Goal: Information Seeking & Learning: Learn about a topic

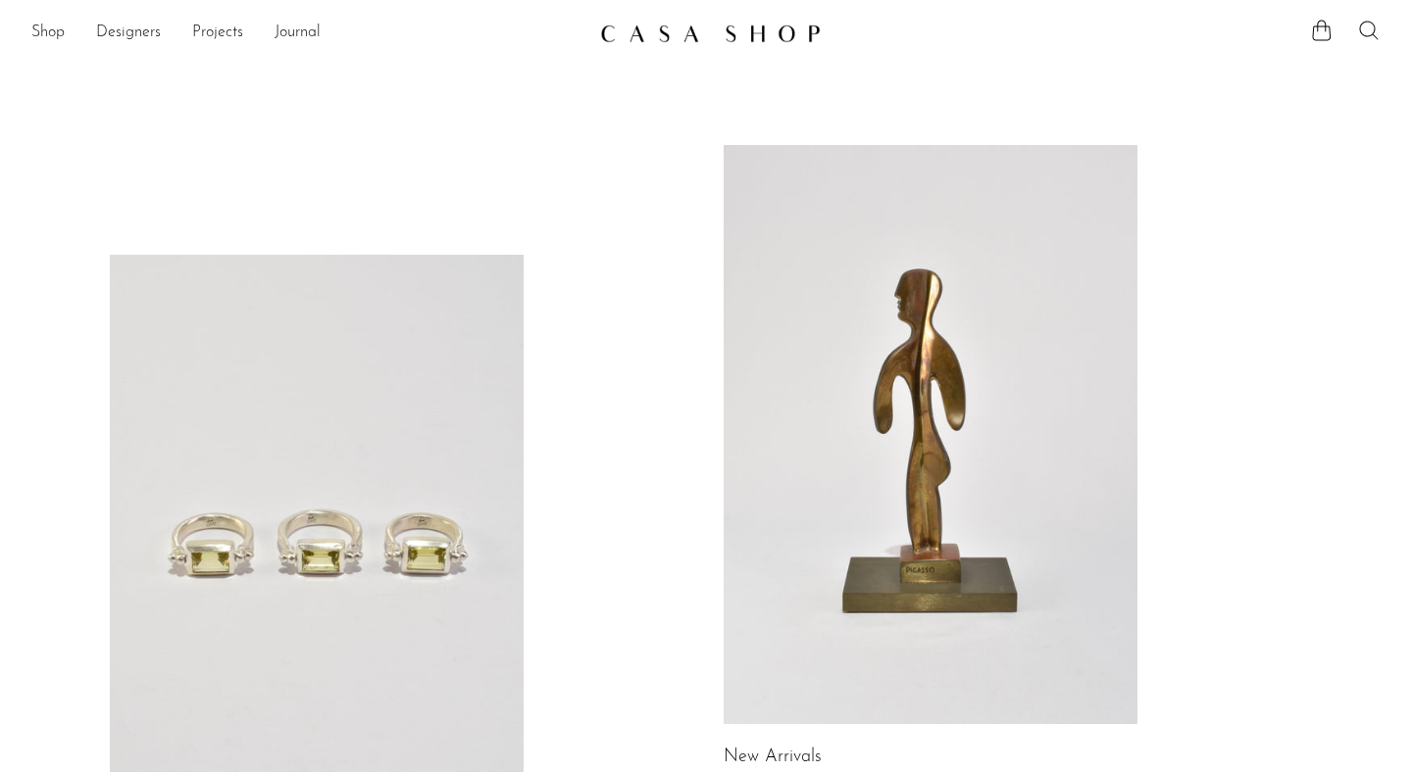
click at [1376, 29] on icon at bounding box center [1369, 31] width 24 height 24
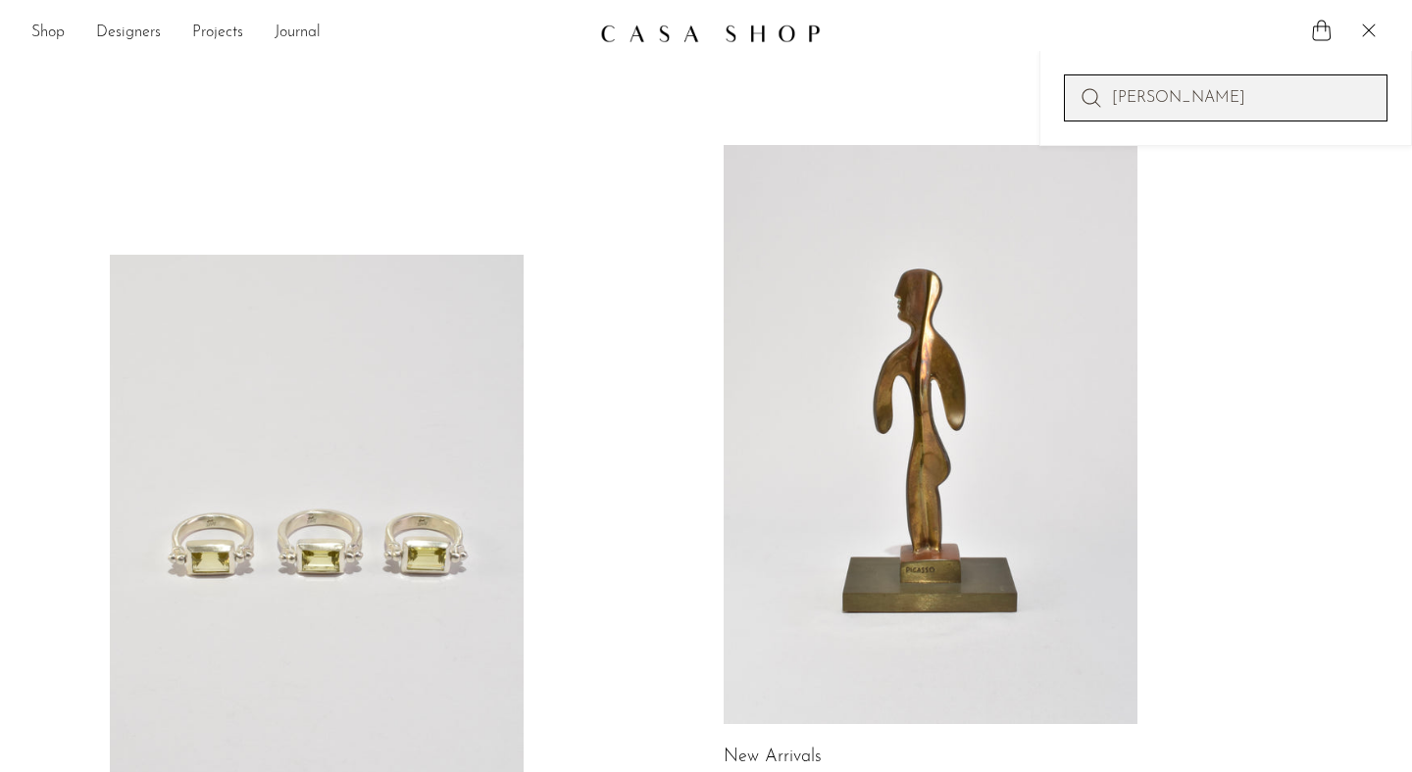
type input "josef albers"
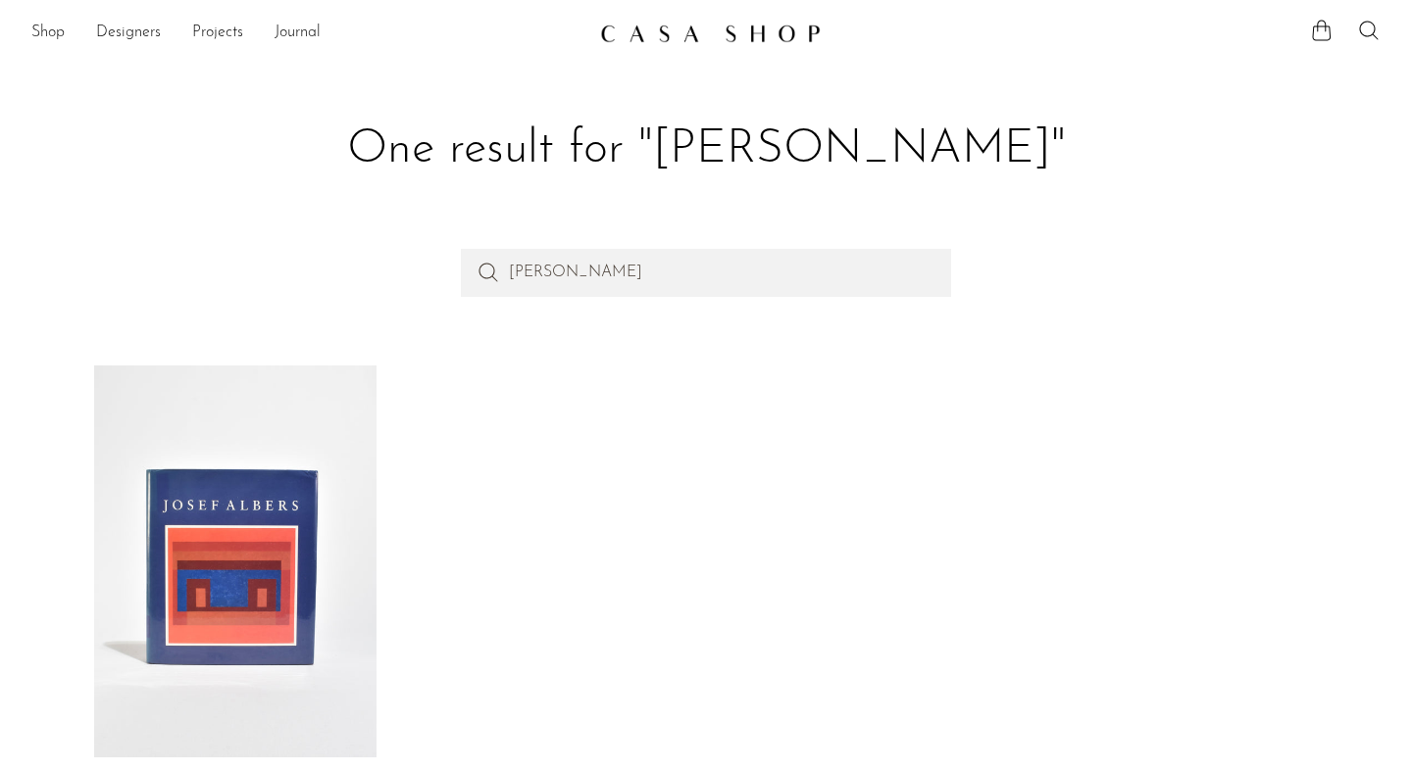
scroll to position [137, 0]
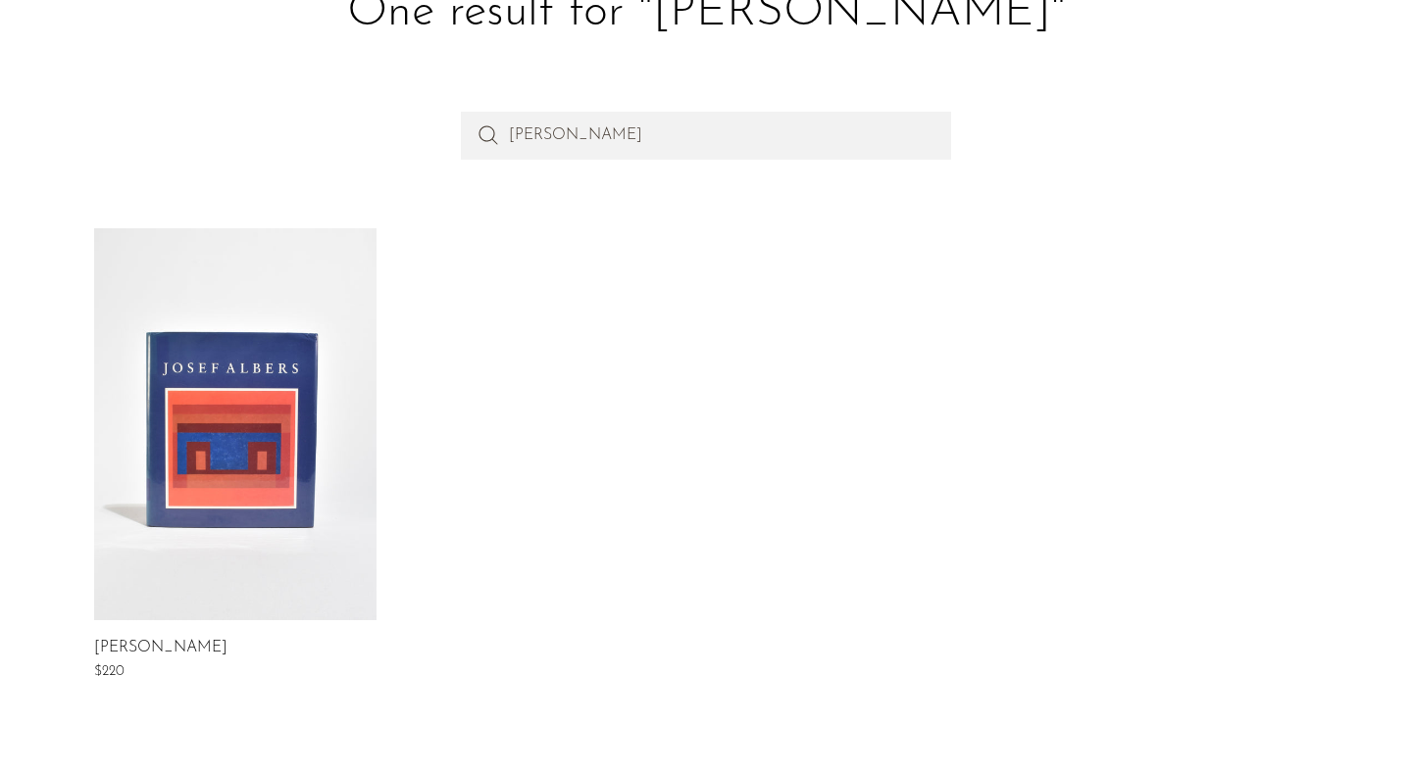
click at [223, 503] on link at bounding box center [235, 424] width 282 height 392
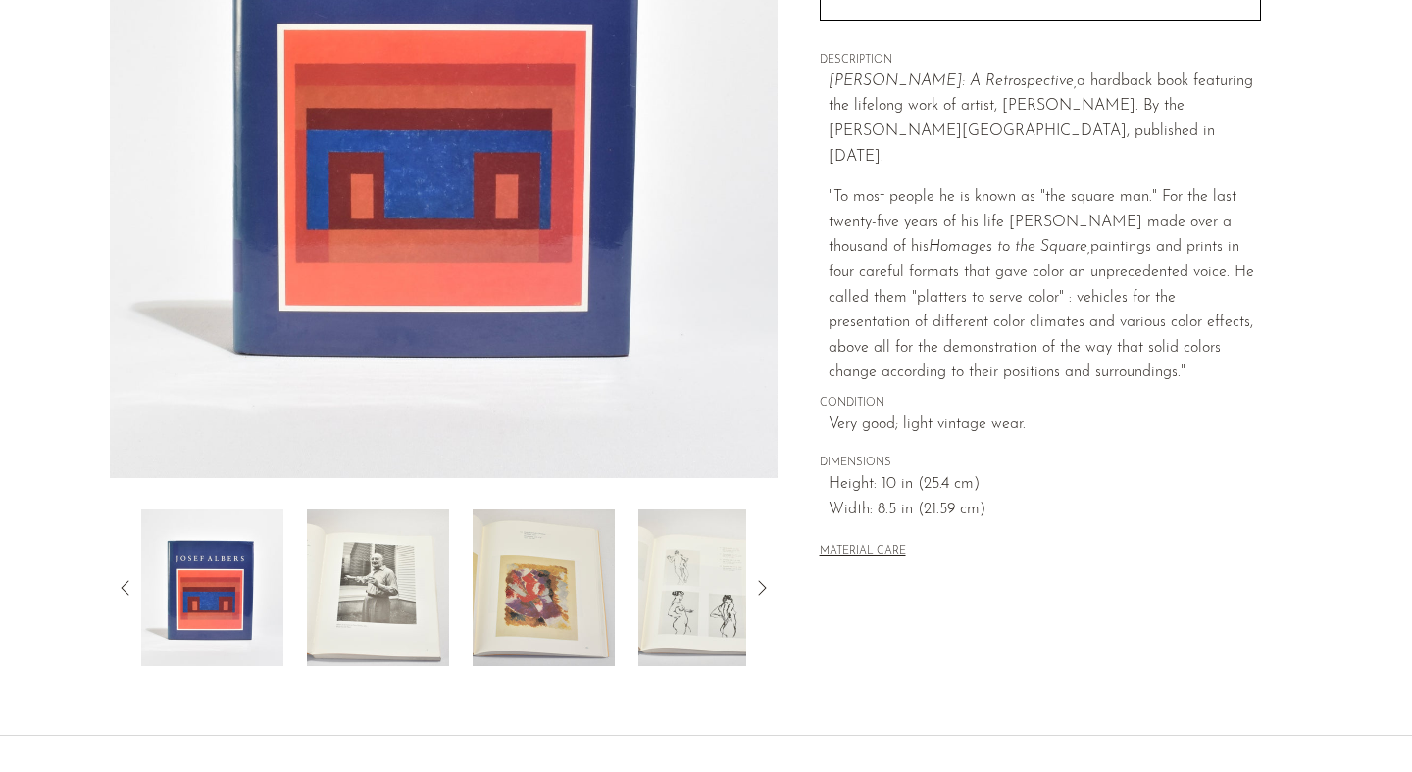
scroll to position [378, 0]
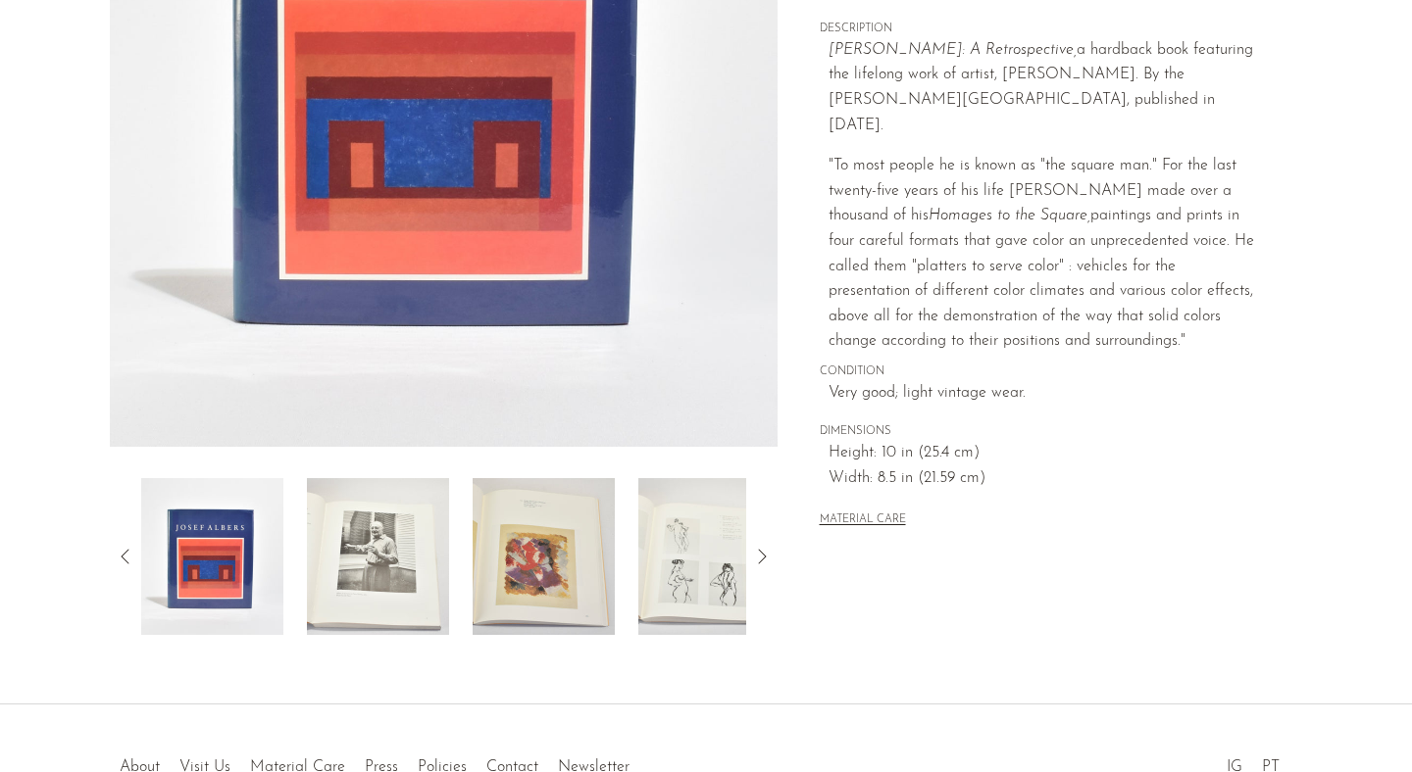
click at [410, 302] on img at bounding box center [444, 79] width 668 height 735
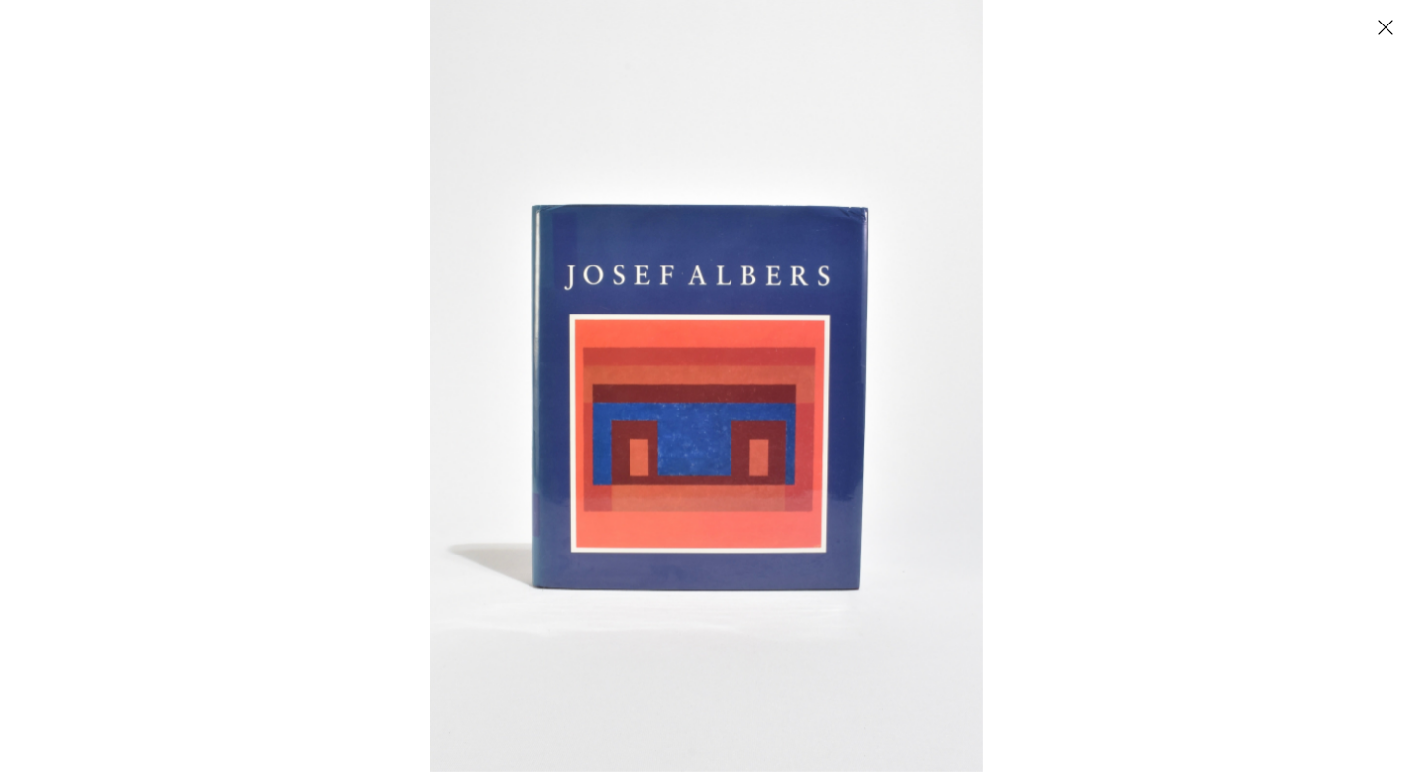
click at [585, 364] on img at bounding box center [706, 386] width 552 height 772
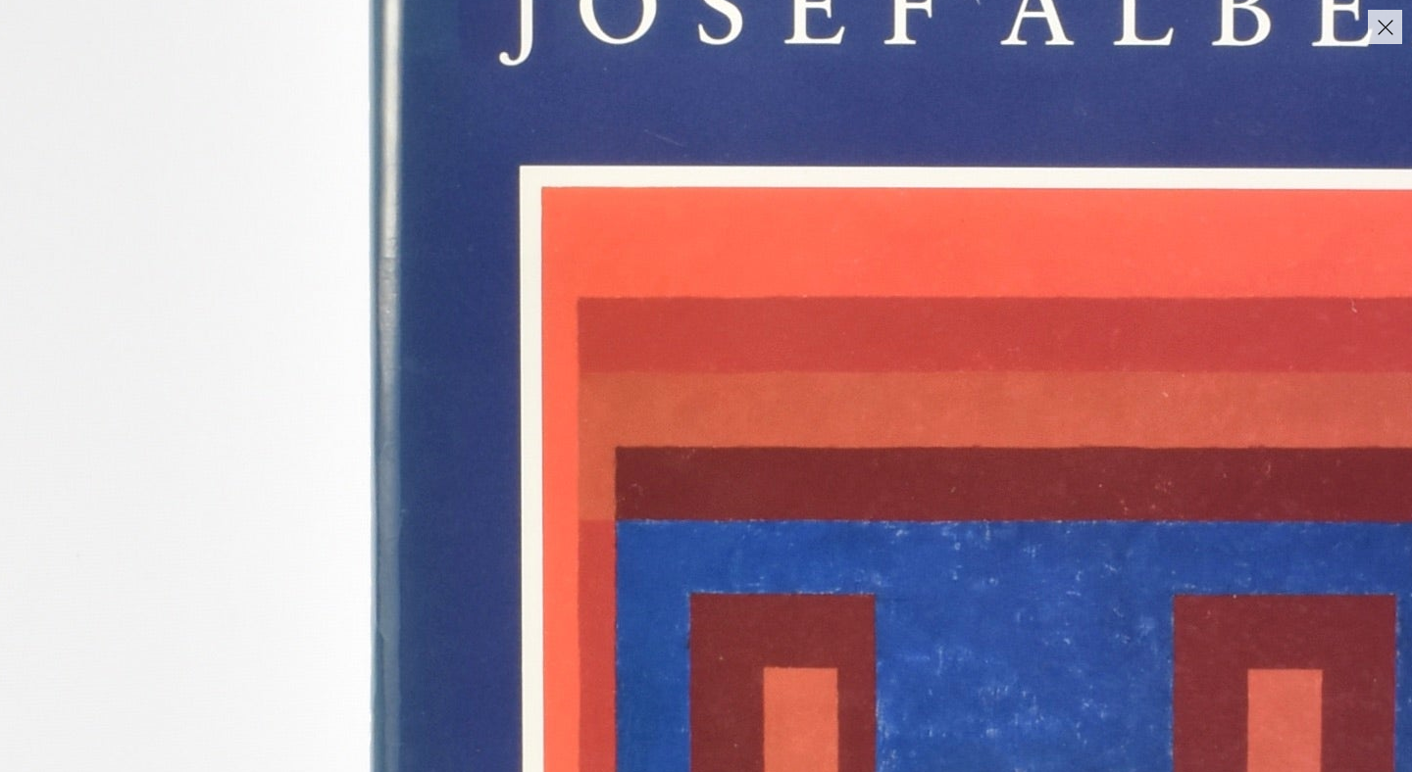
click at [557, 165] on img at bounding box center [1073, 454] width 2227 height 3118
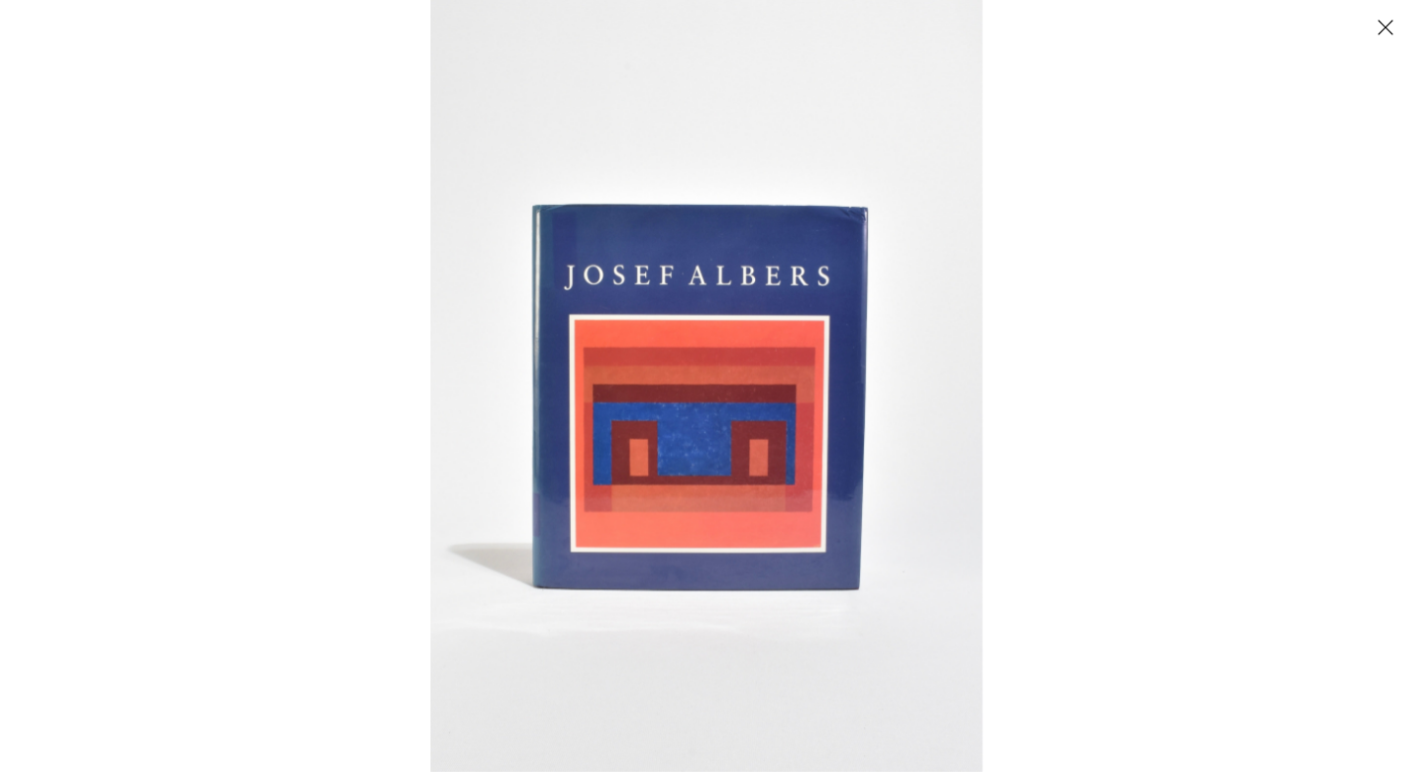
click at [1384, 29] on button "Close" at bounding box center [1384, 27] width 34 height 34
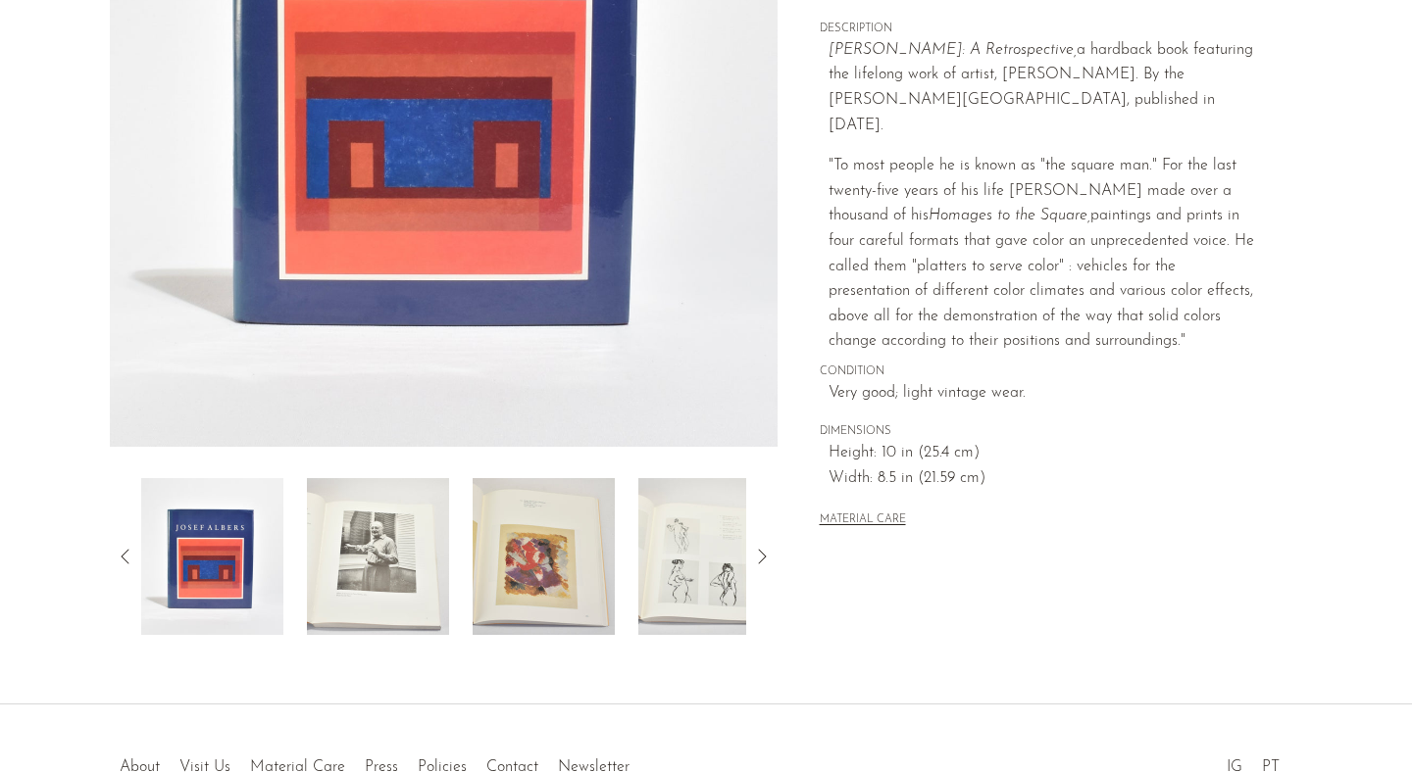
click at [551, 567] on img at bounding box center [543, 556] width 142 height 157
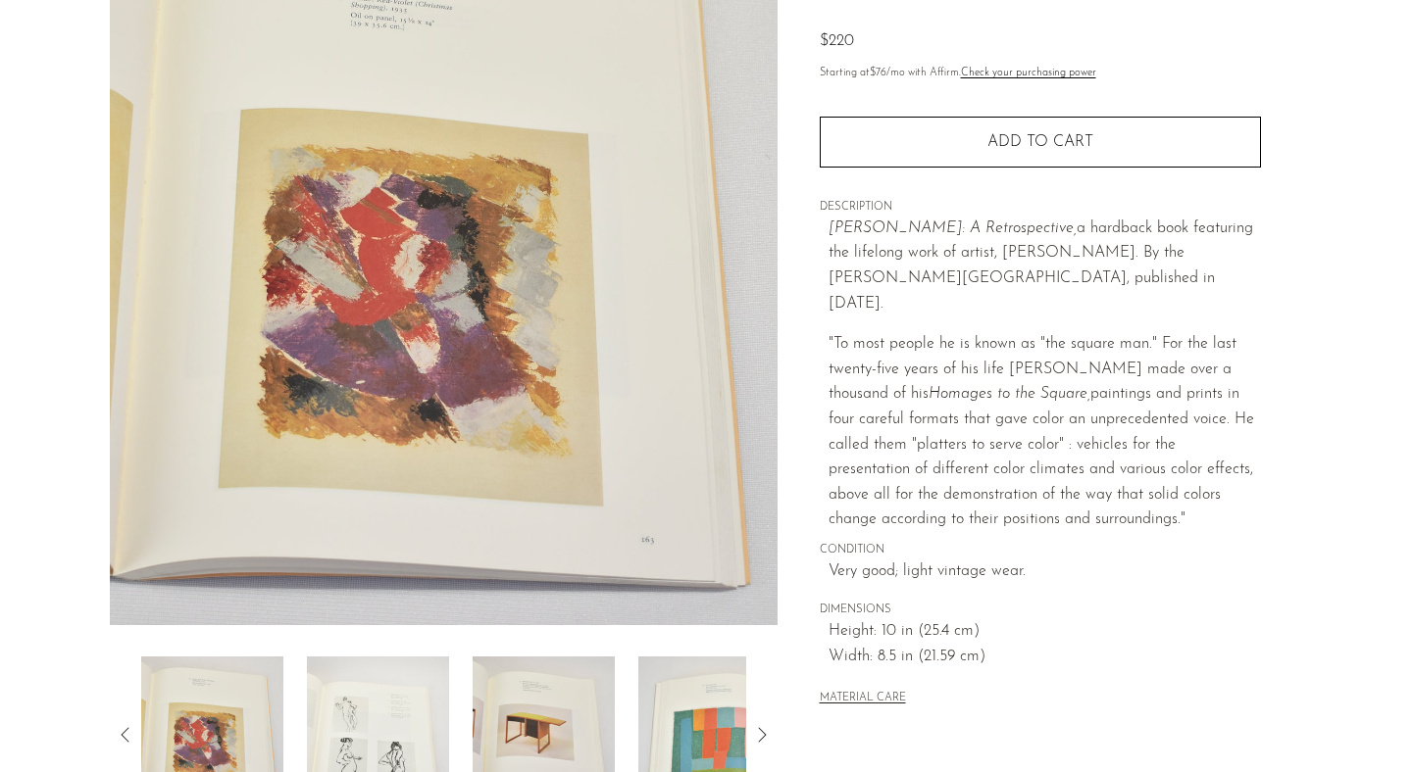
scroll to position [368, 0]
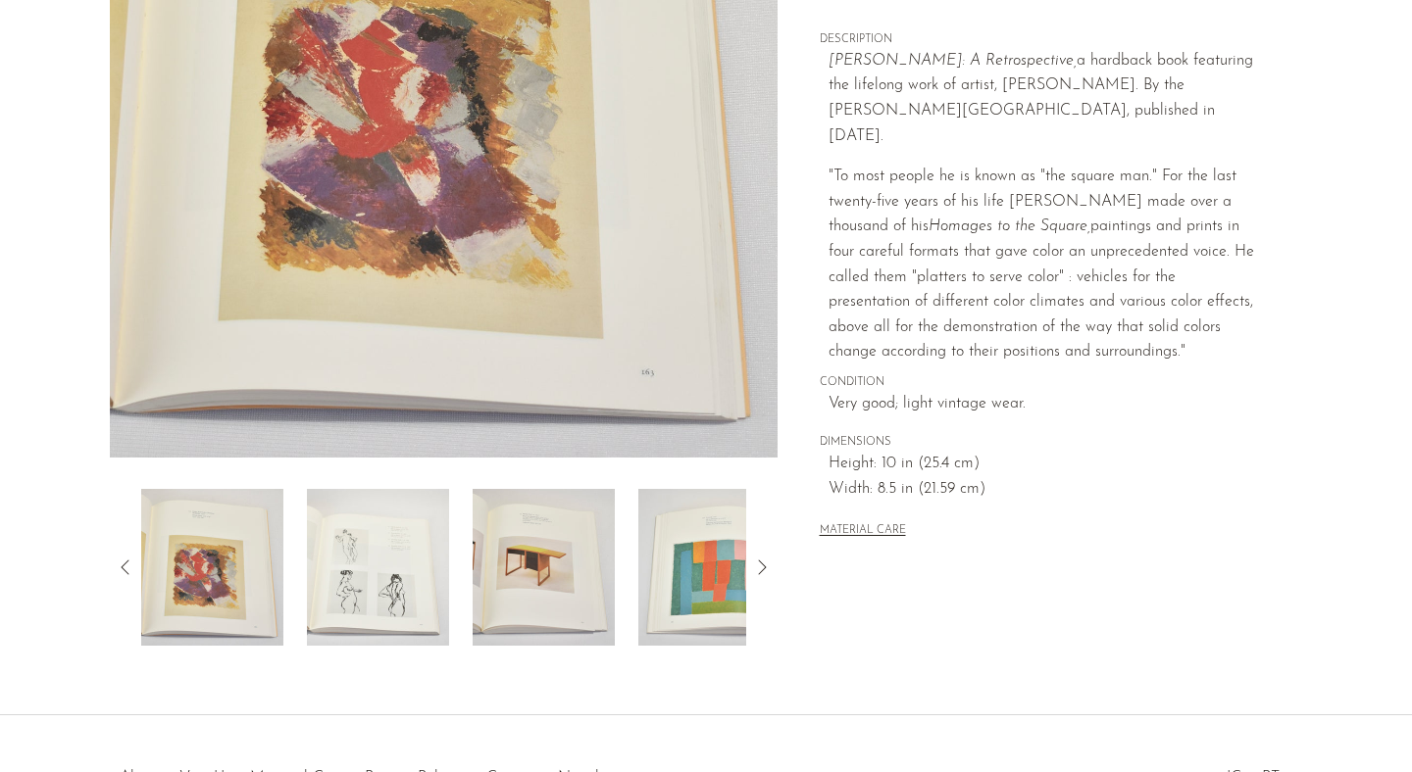
click at [551, 567] on img at bounding box center [543, 567] width 142 height 157
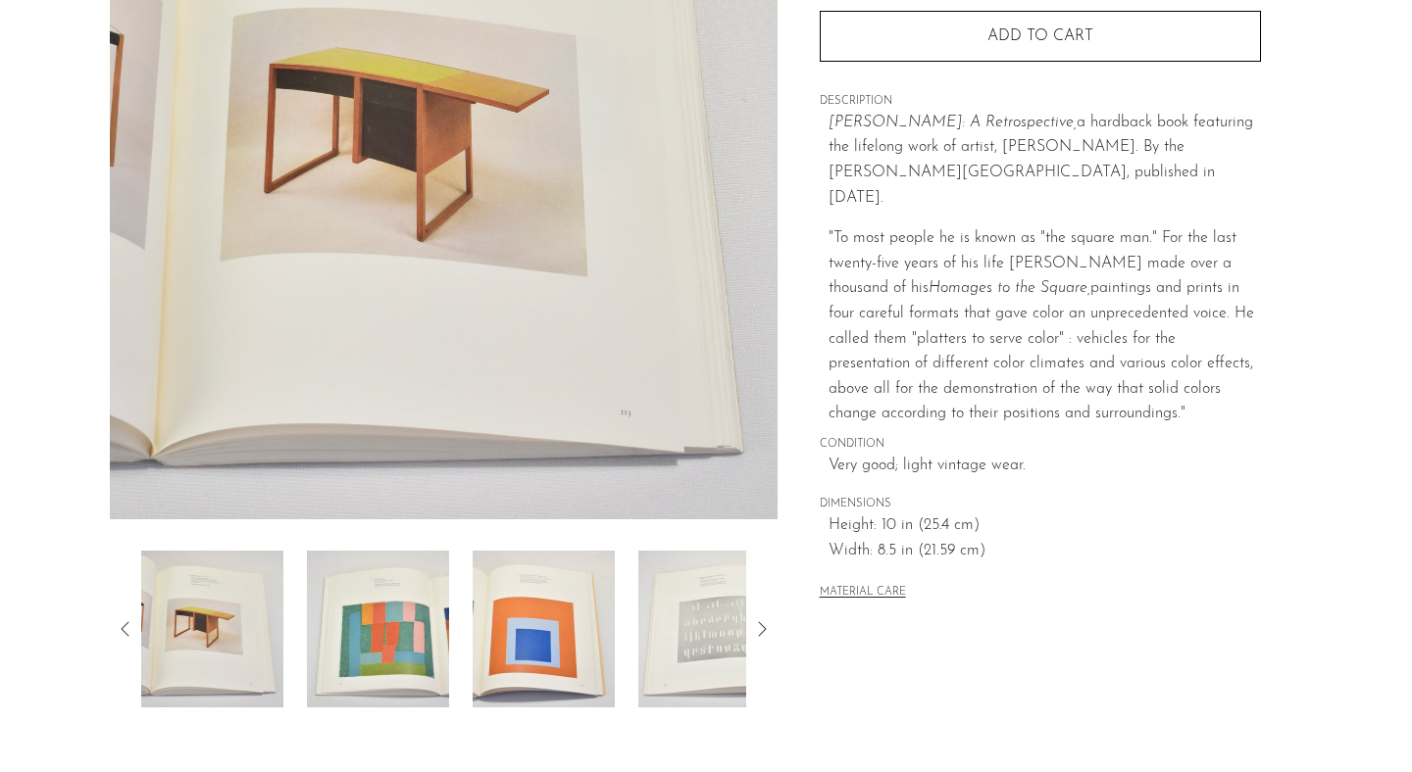
scroll to position [357, 0]
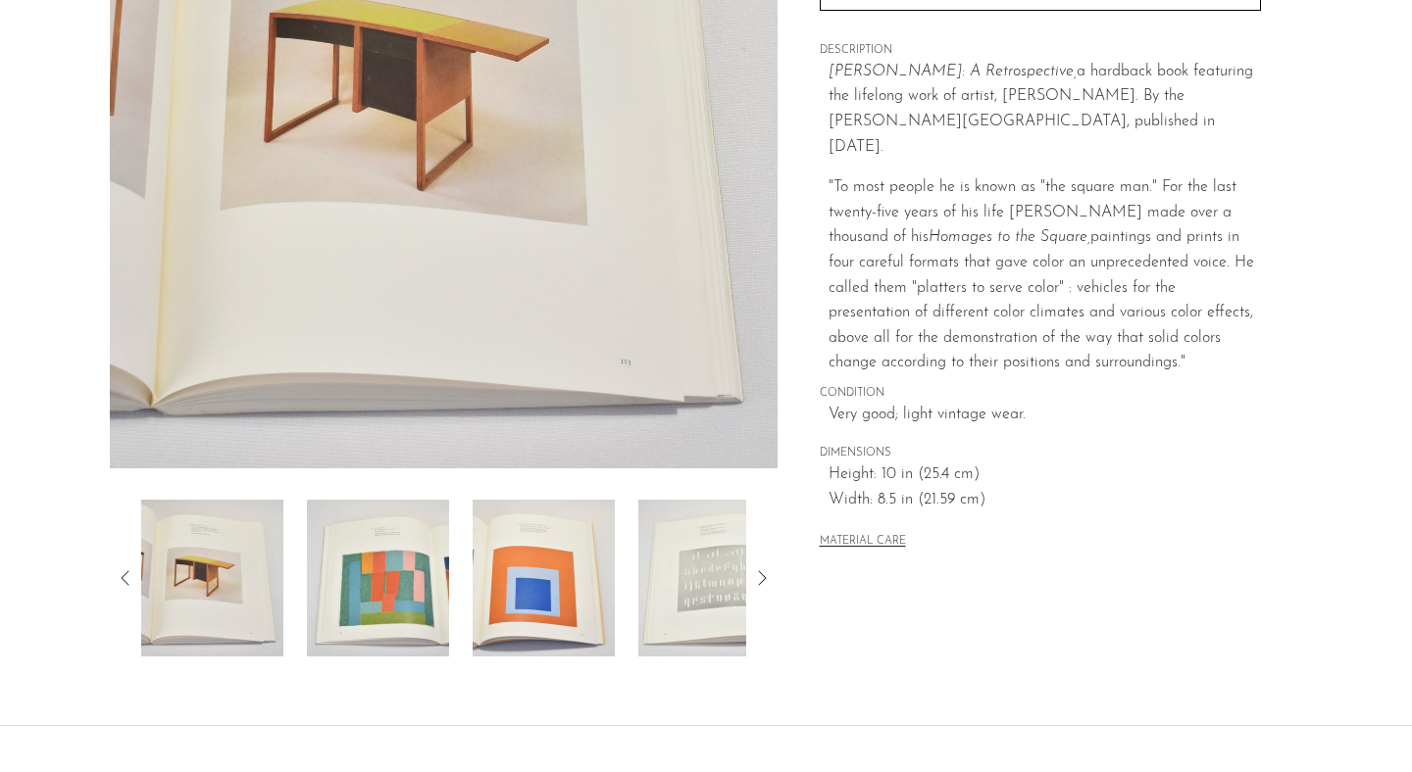
click at [527, 578] on img at bounding box center [543, 578] width 142 height 157
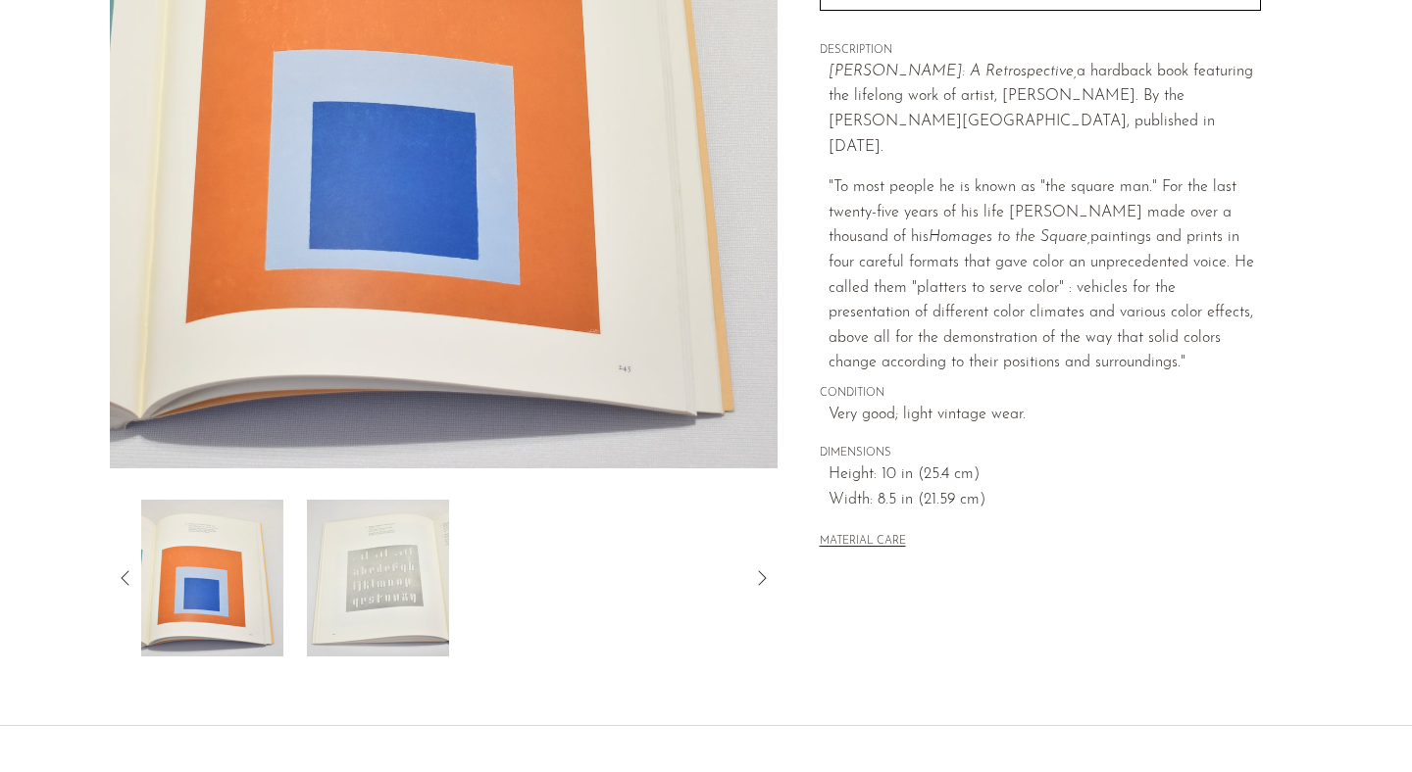
click at [320, 604] on img at bounding box center [378, 578] width 142 height 157
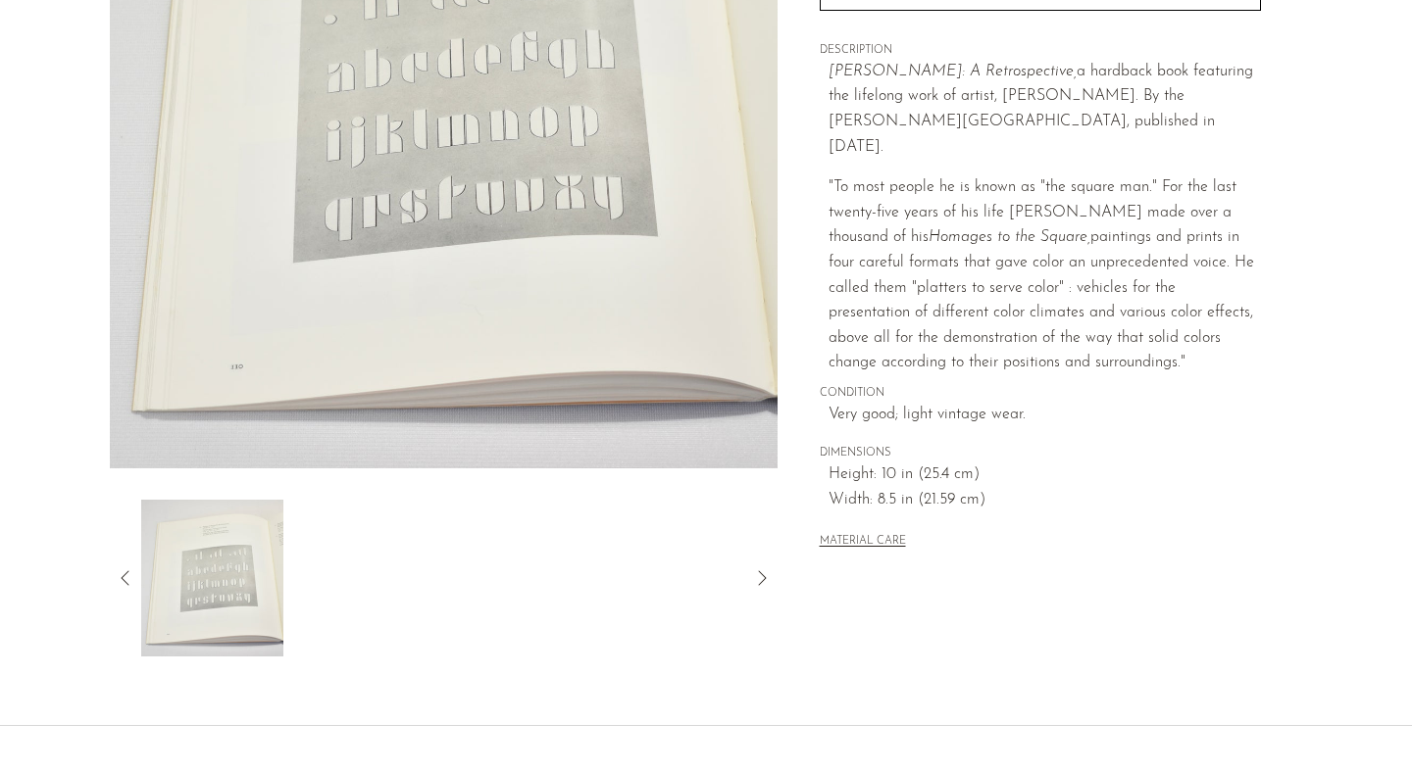
click at [120, 575] on icon at bounding box center [126, 579] width 24 height 24
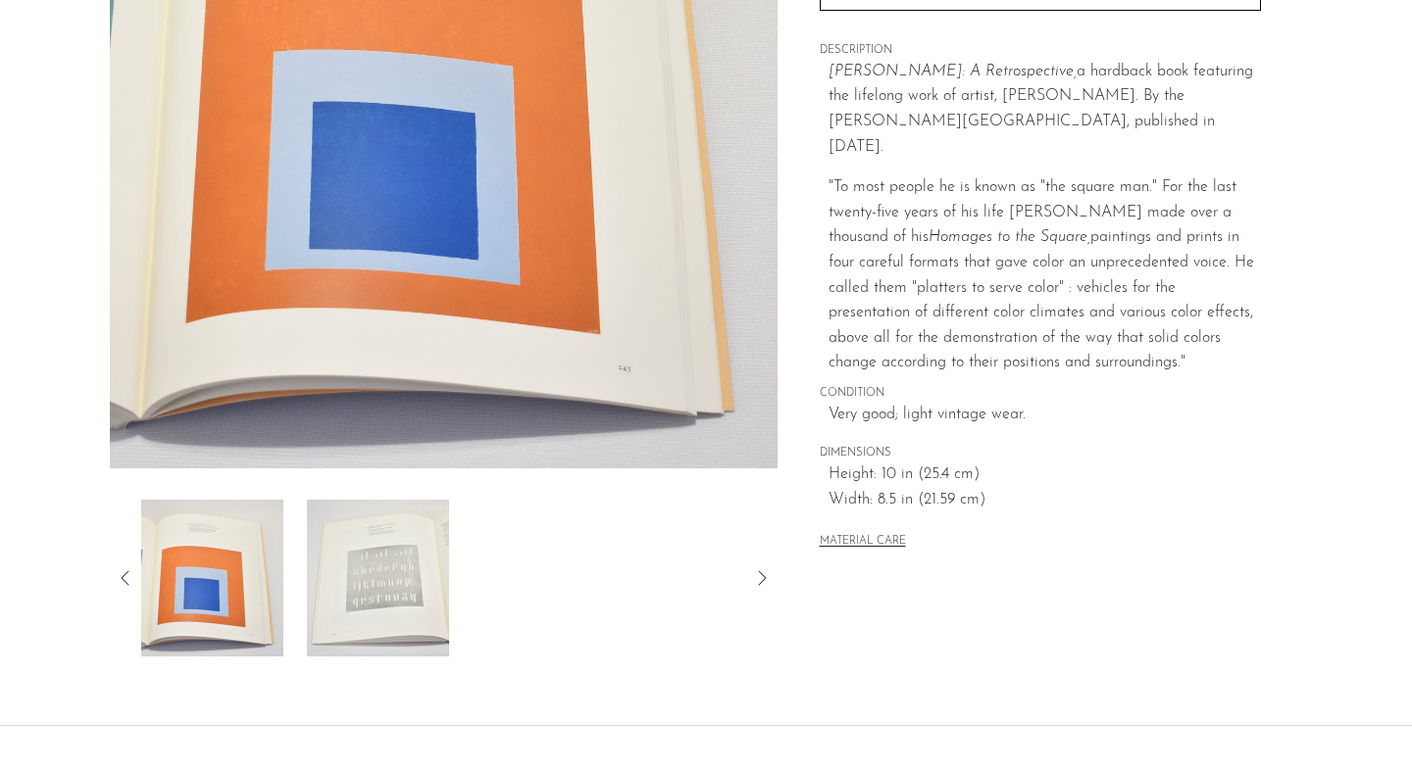
click at [124, 578] on icon at bounding box center [126, 579] width 24 height 24
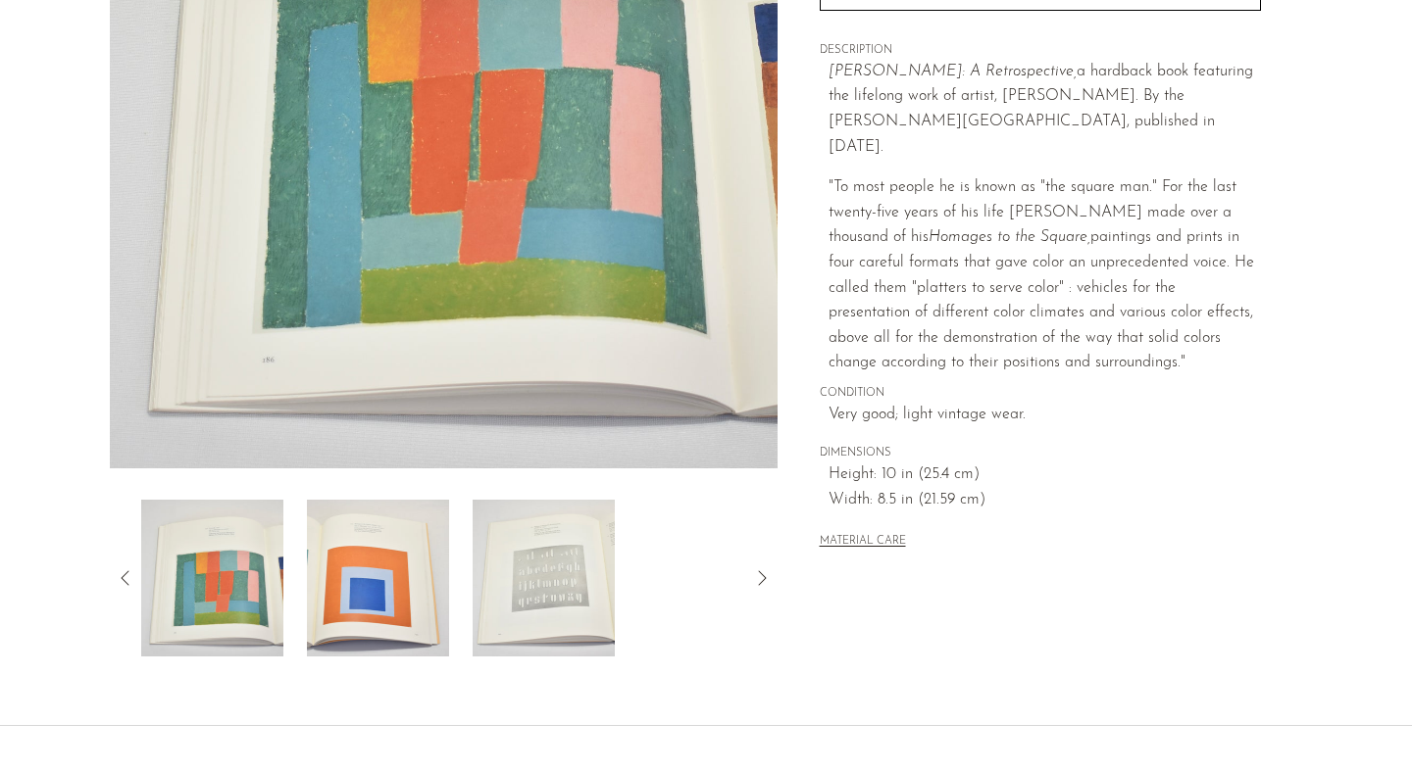
click at [124, 578] on icon at bounding box center [126, 579] width 24 height 24
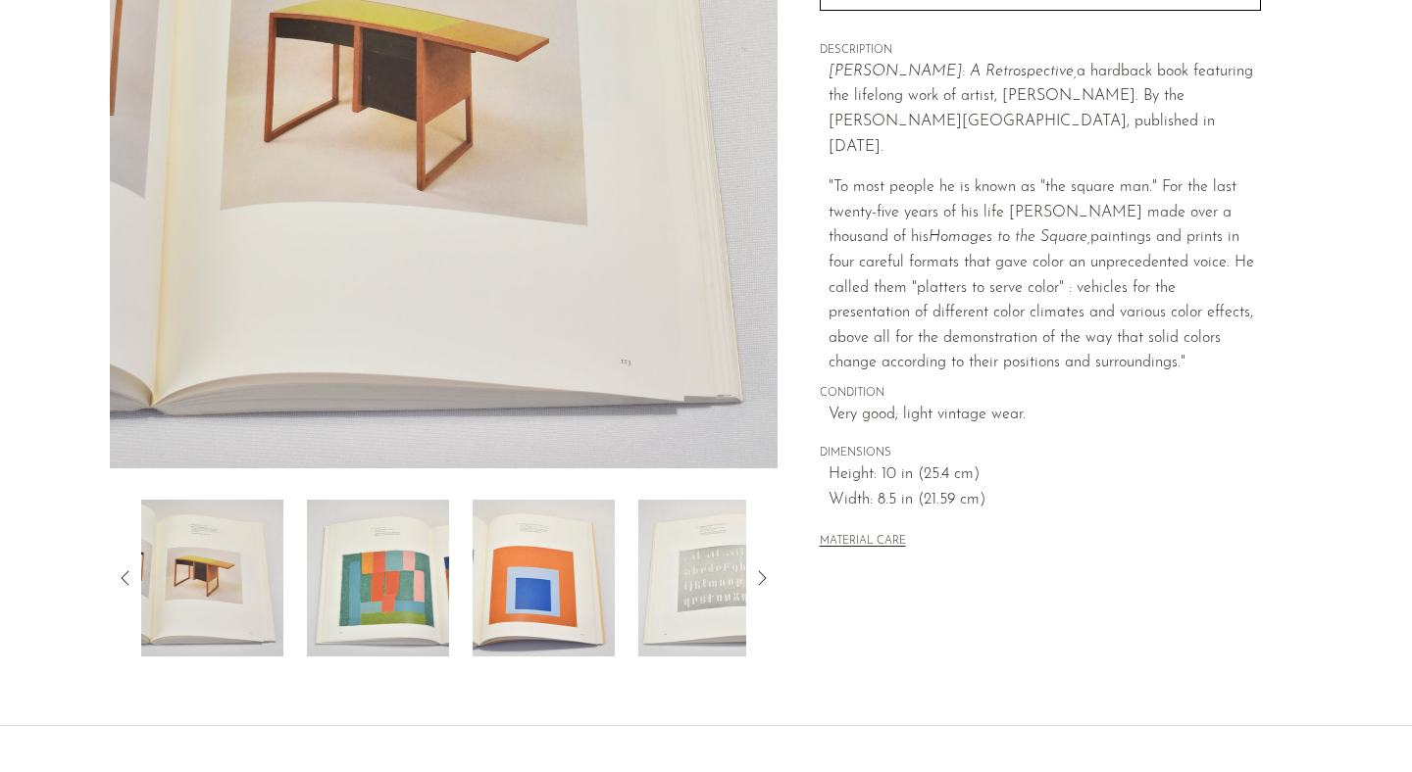
click at [405, 577] on img at bounding box center [378, 578] width 142 height 157
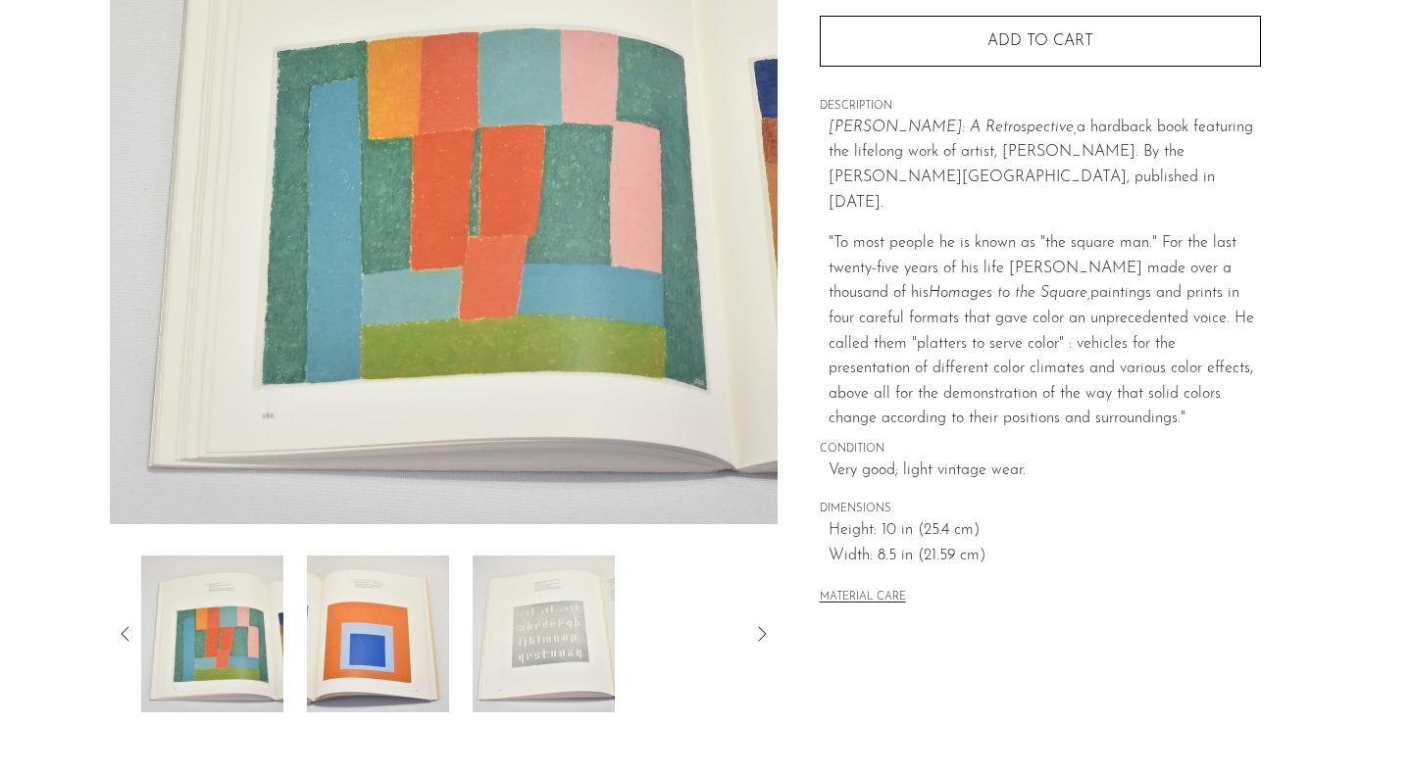
scroll to position [323, 0]
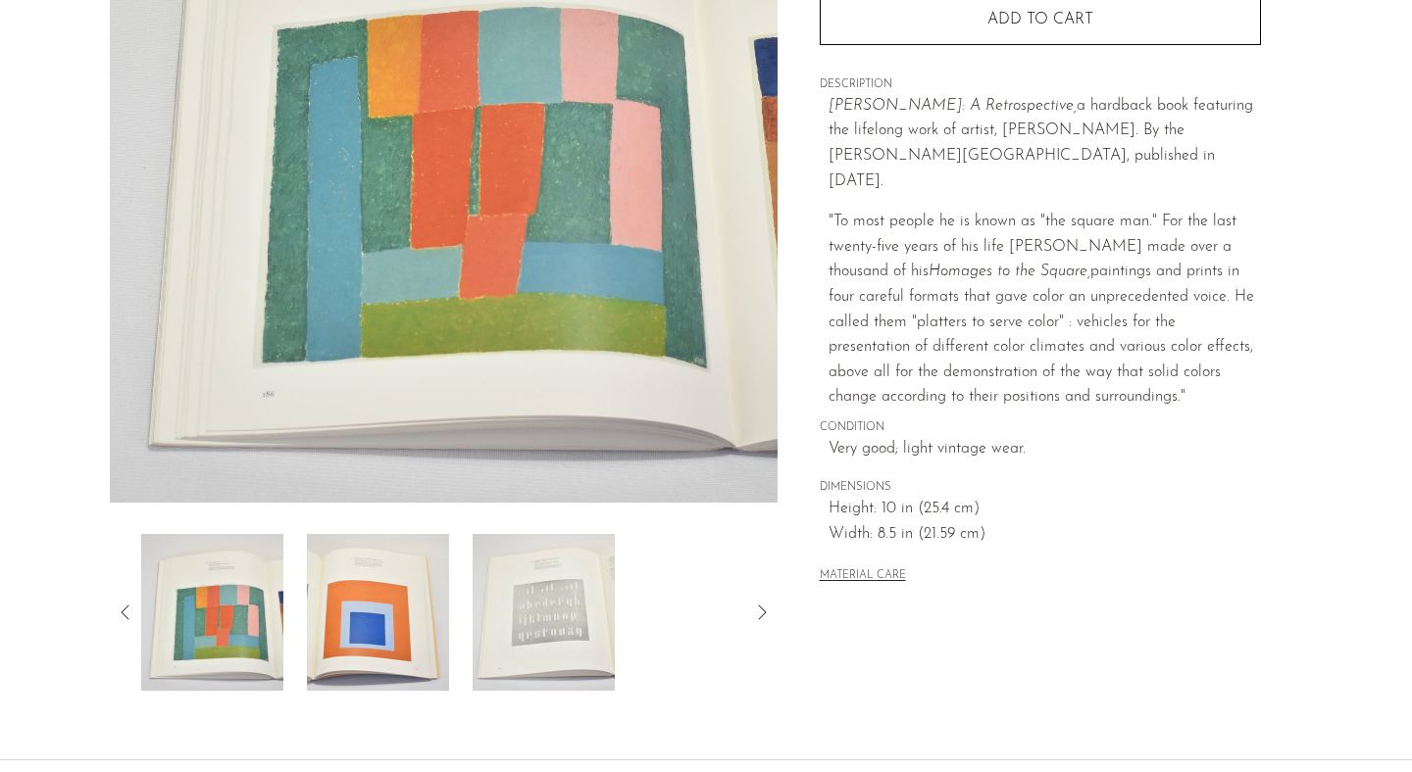
click at [124, 616] on icon at bounding box center [126, 613] width 24 height 24
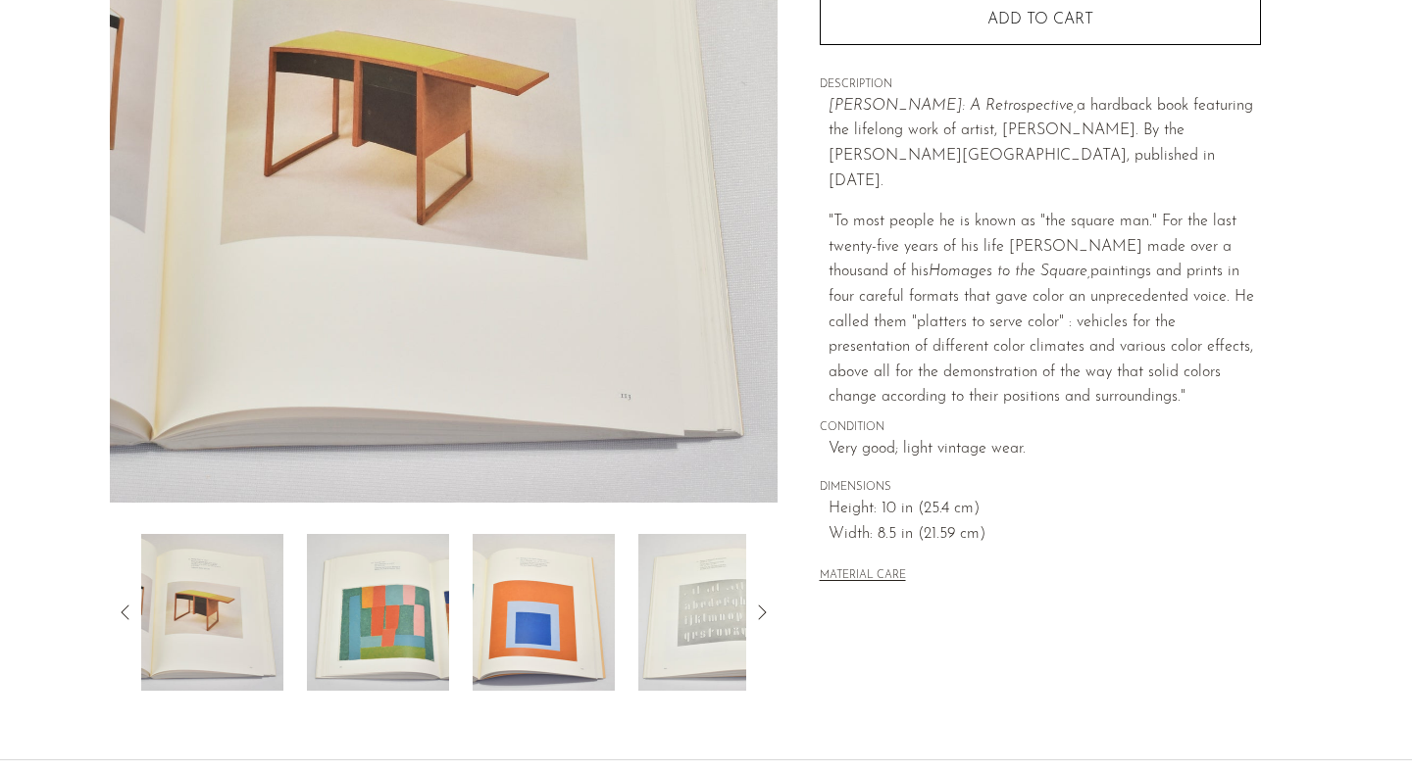
click at [120, 607] on icon at bounding box center [126, 613] width 24 height 24
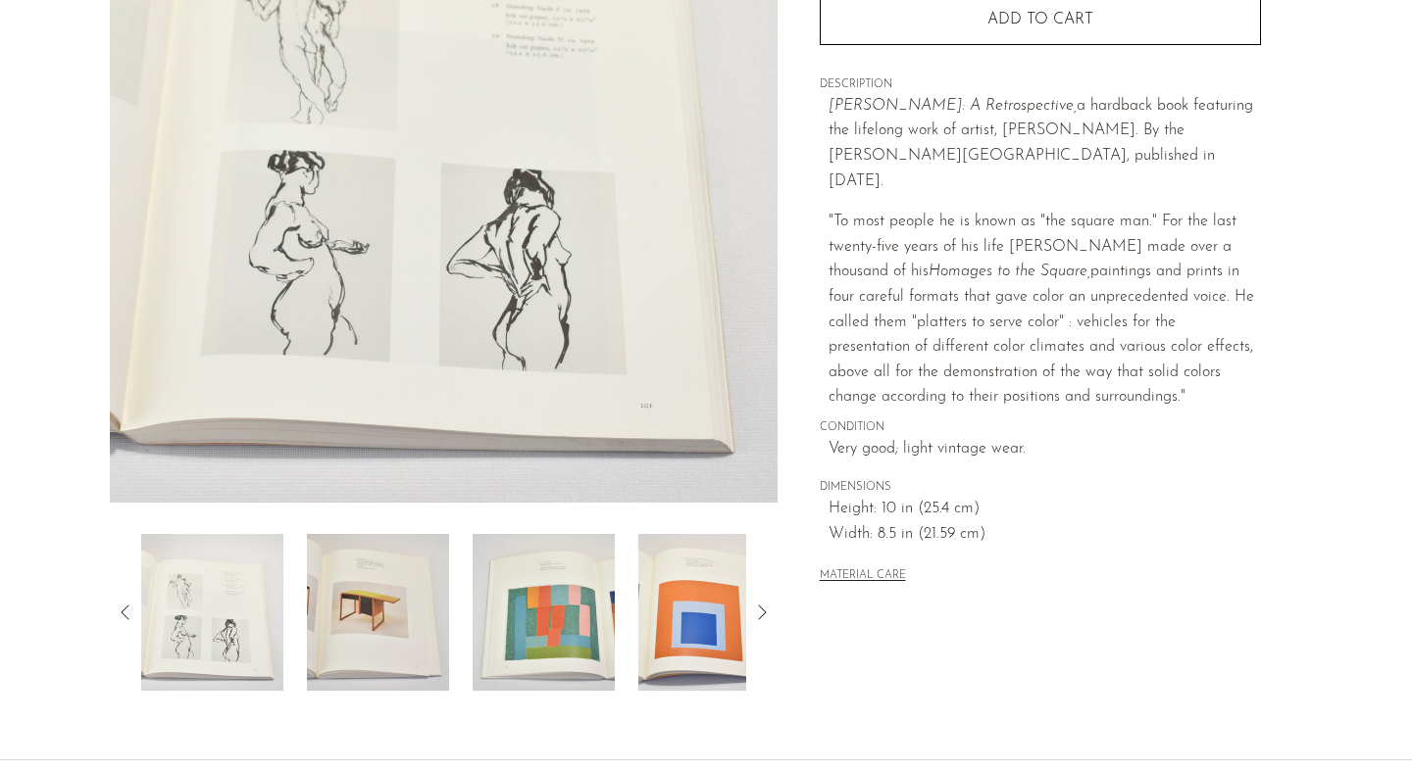
click at [120, 607] on icon at bounding box center [126, 613] width 24 height 24
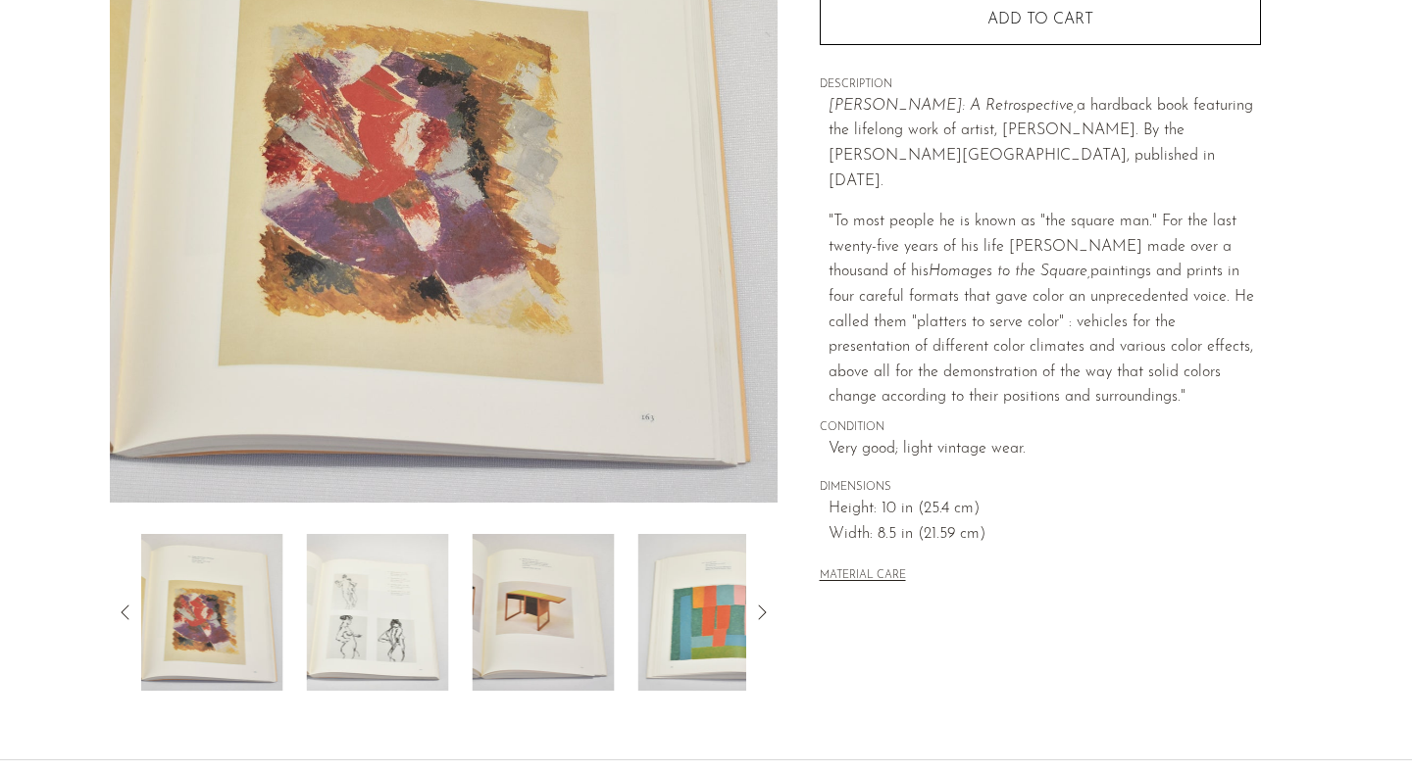
click at [120, 607] on icon at bounding box center [126, 613] width 24 height 24
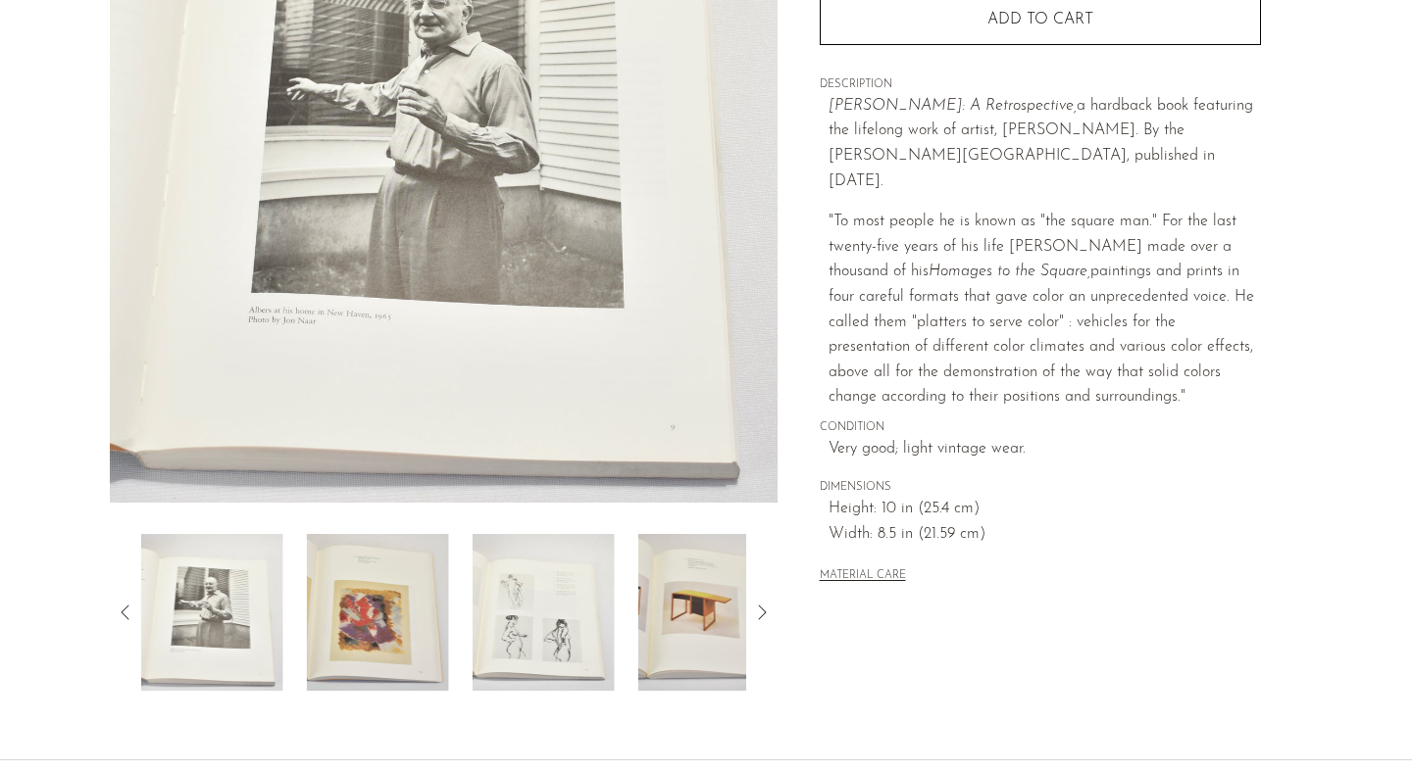
click at [120, 608] on icon at bounding box center [126, 613] width 24 height 24
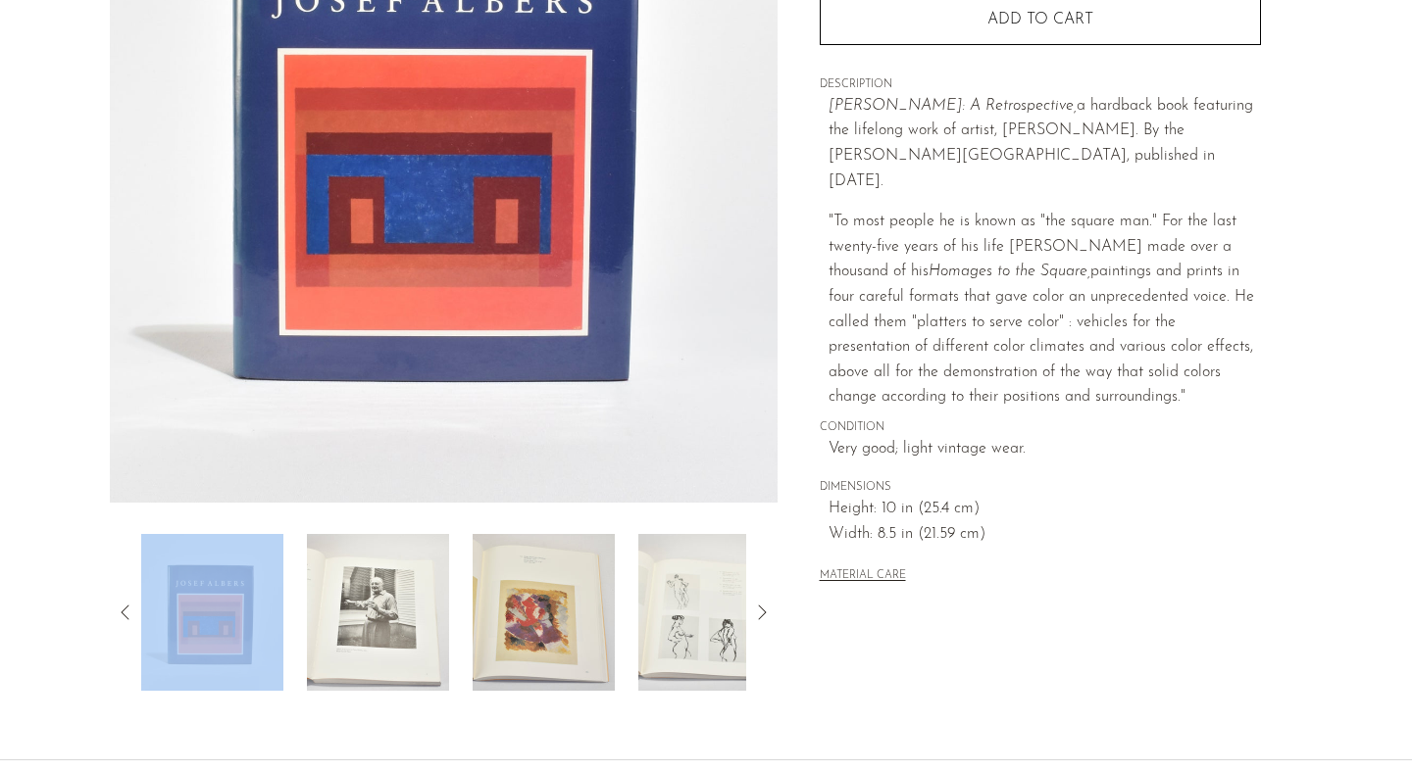
drag, startPoint x: 120, startPoint y: 608, endPoint x: 336, endPoint y: 633, distance: 218.1
click at [336, 633] on div at bounding box center [444, 612] width 668 height 157
click at [257, 643] on img at bounding box center [212, 612] width 142 height 157
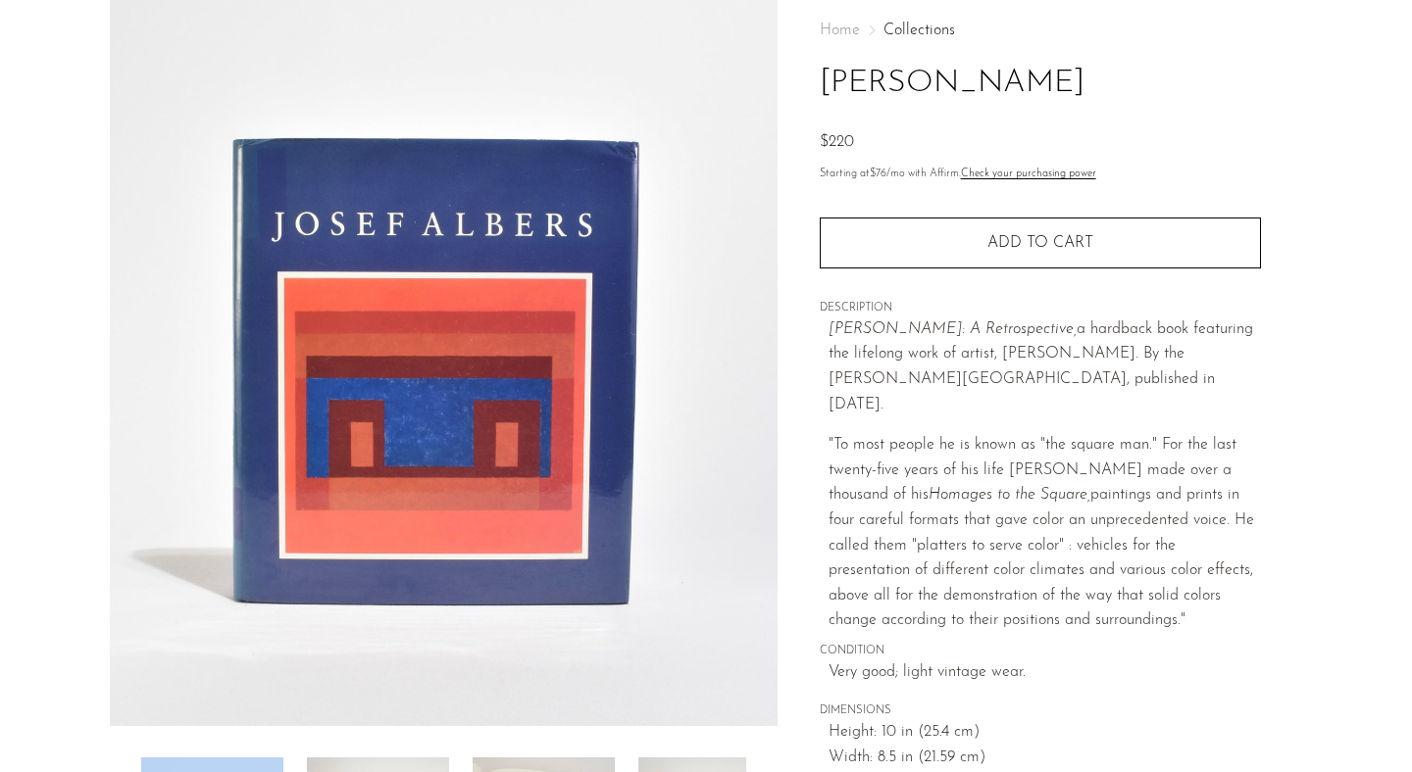
click at [460, 378] on img at bounding box center [444, 358] width 668 height 735
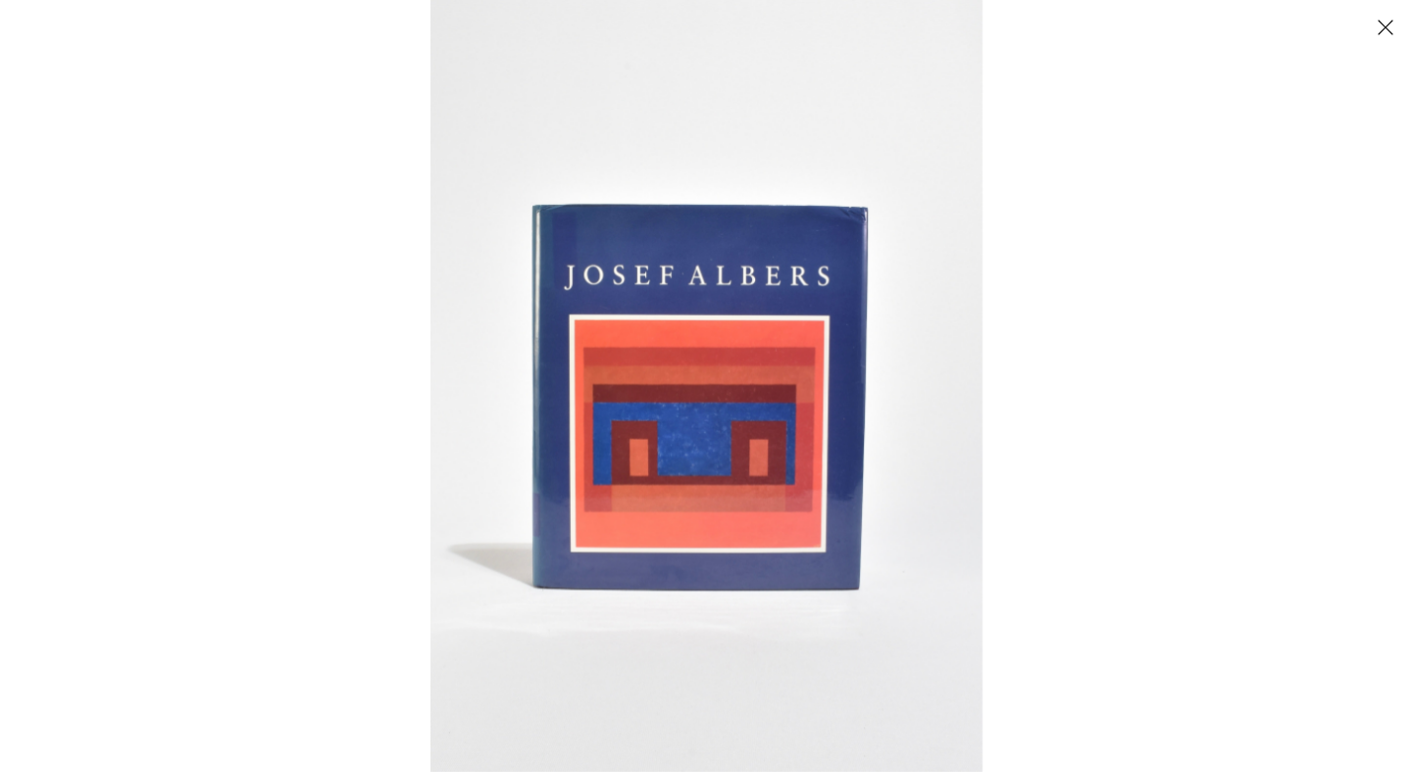
click at [680, 216] on img at bounding box center [706, 386] width 552 height 772
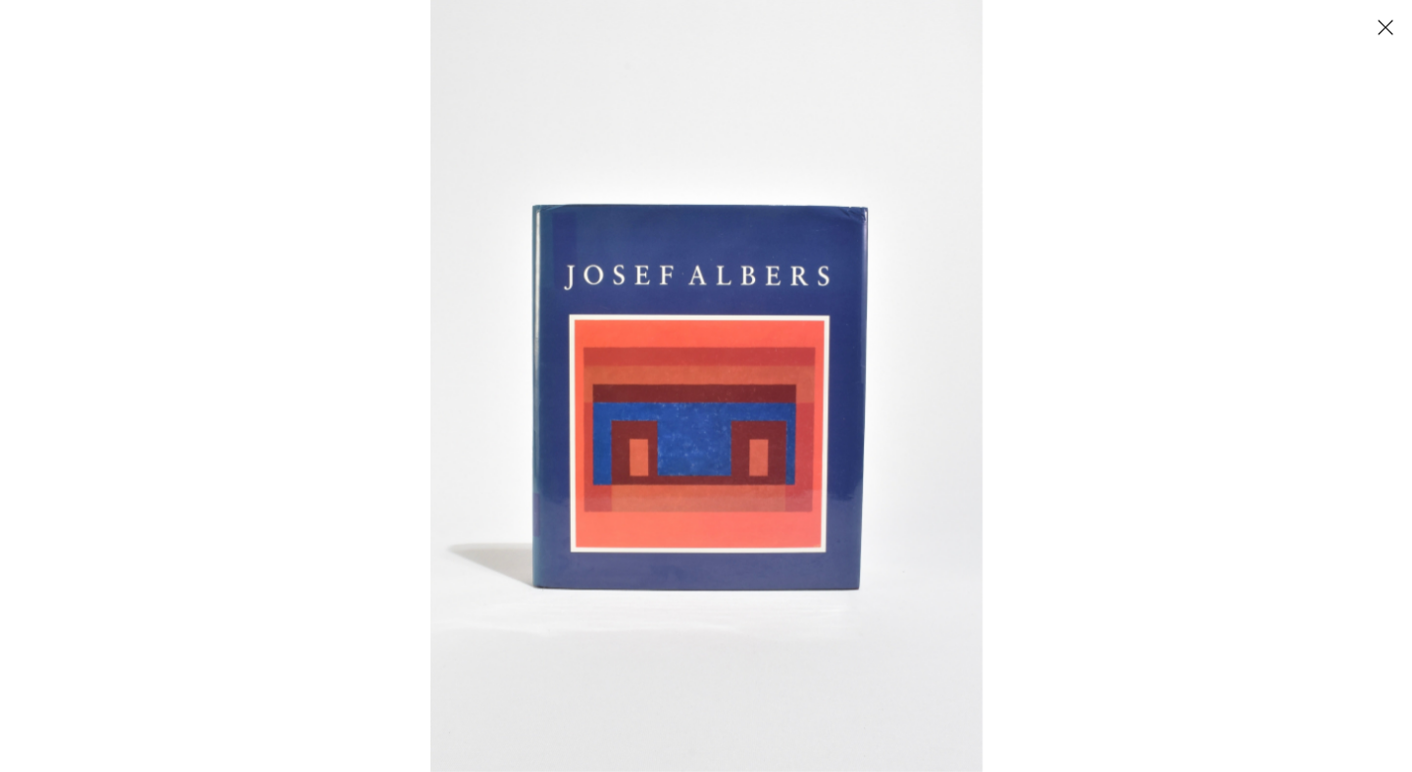
click at [872, 346] on img at bounding box center [706, 386] width 552 height 772
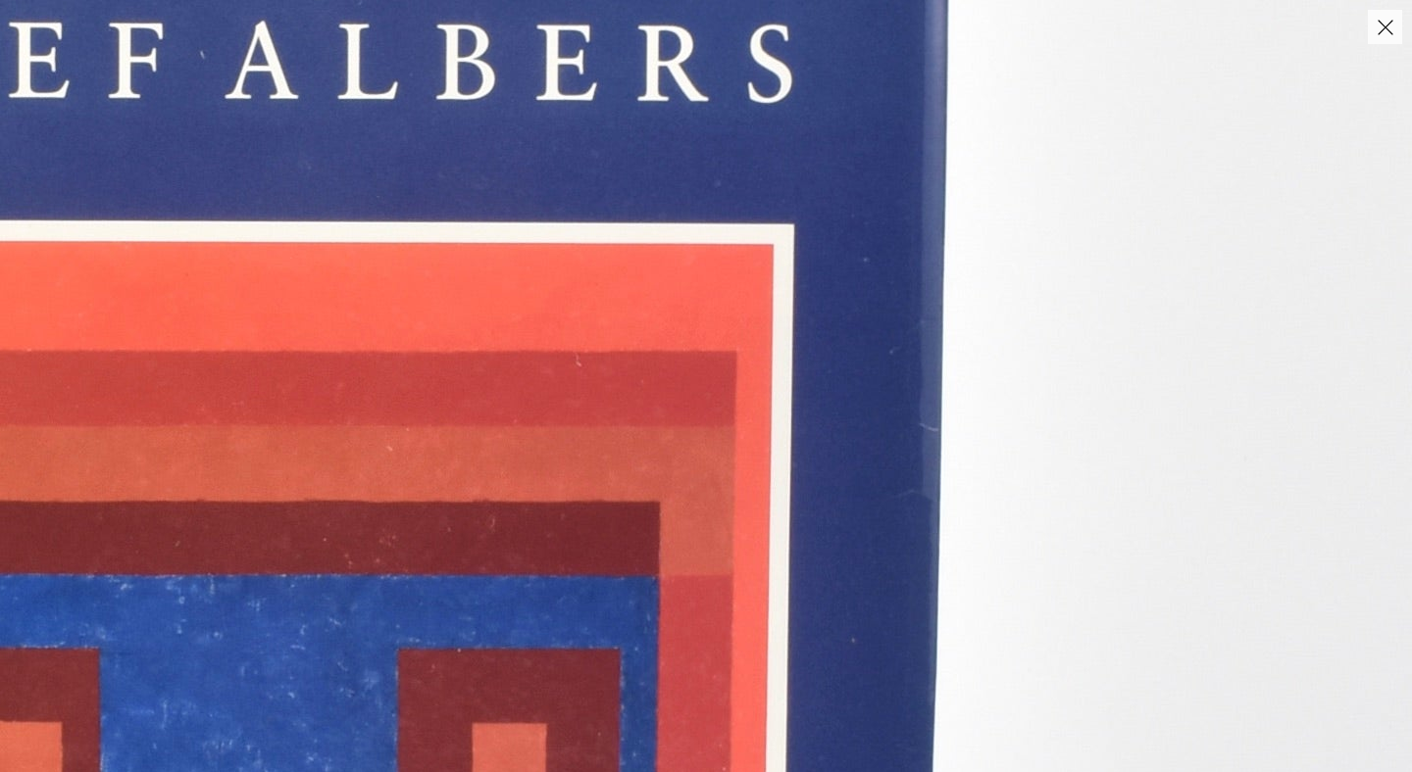
click at [909, 534] on img at bounding box center [297, 508] width 2227 height 3118
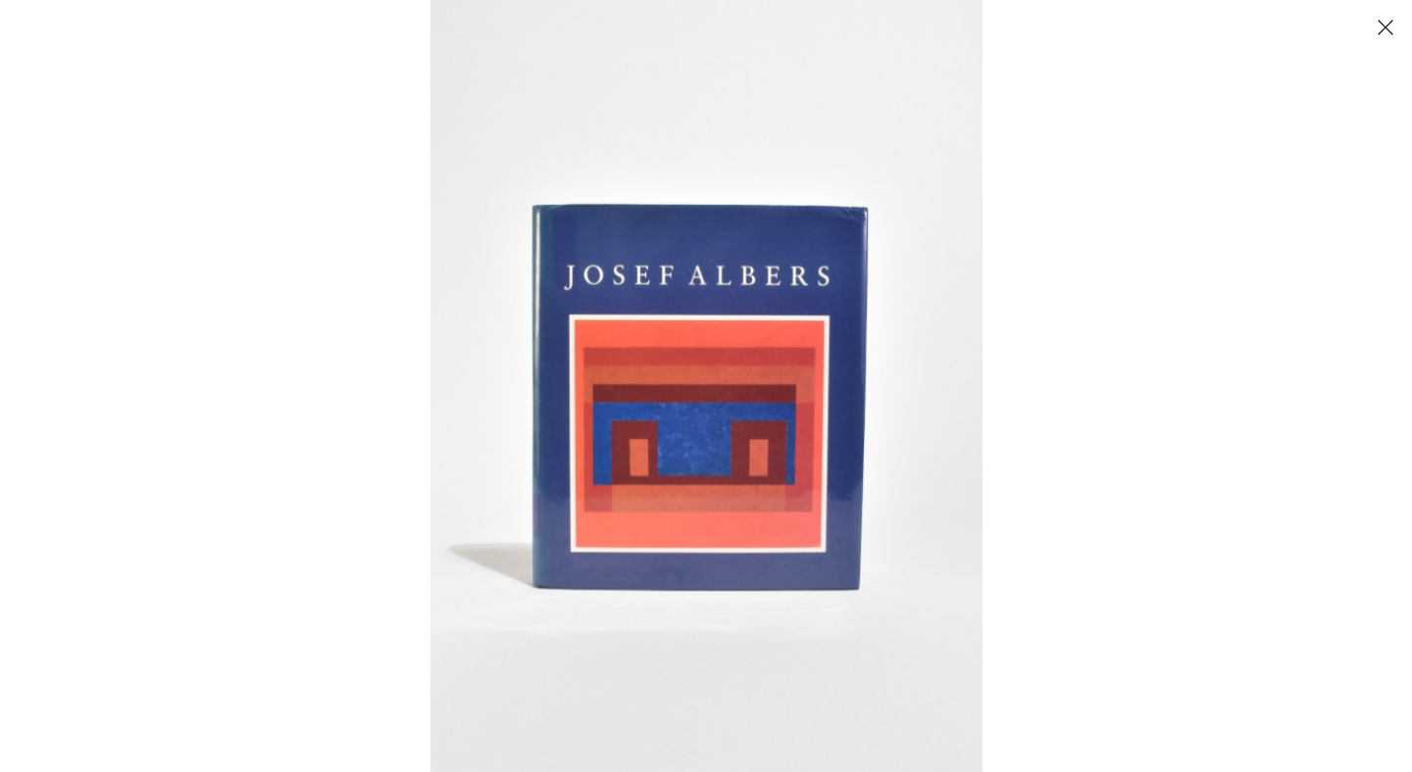
click at [1385, 29] on button "Close" at bounding box center [1384, 27] width 34 height 34
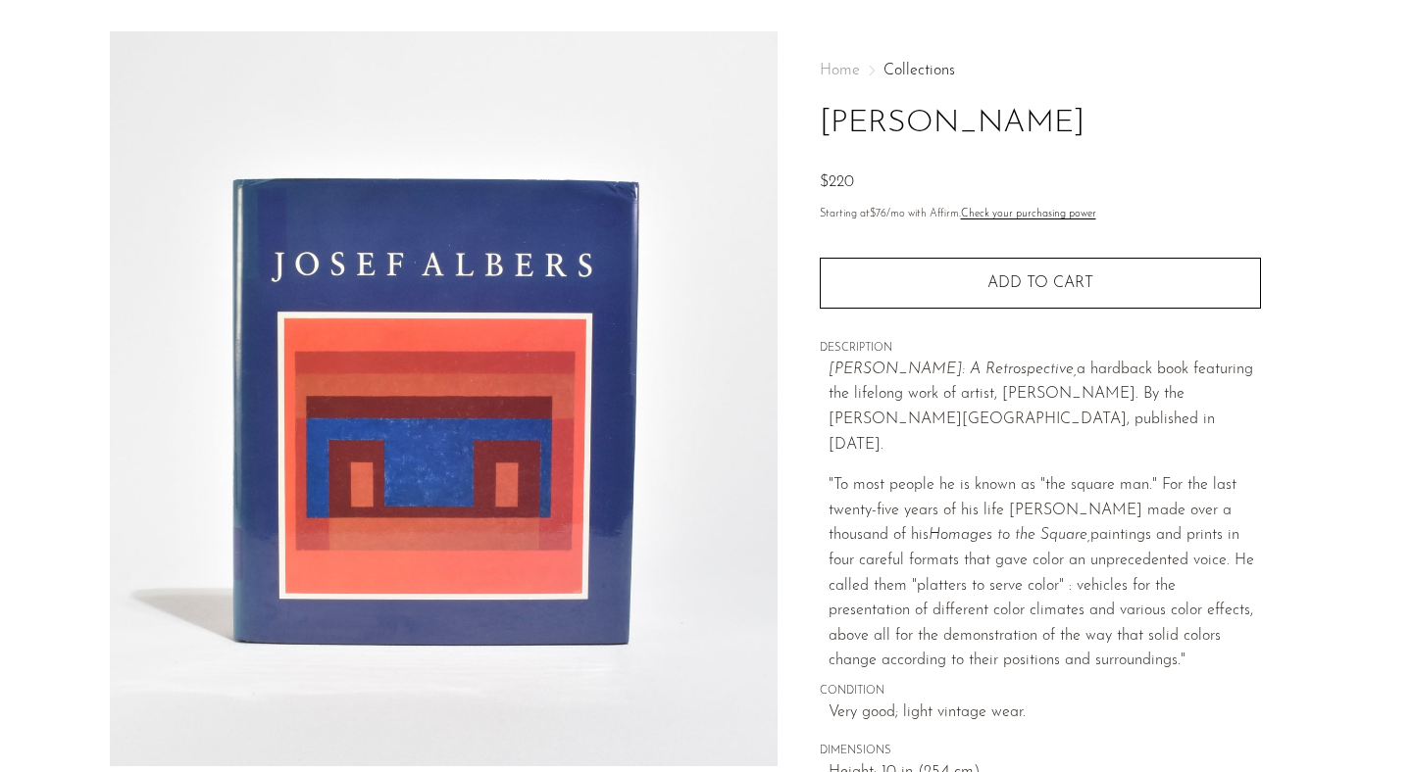
scroll to position [45, 0]
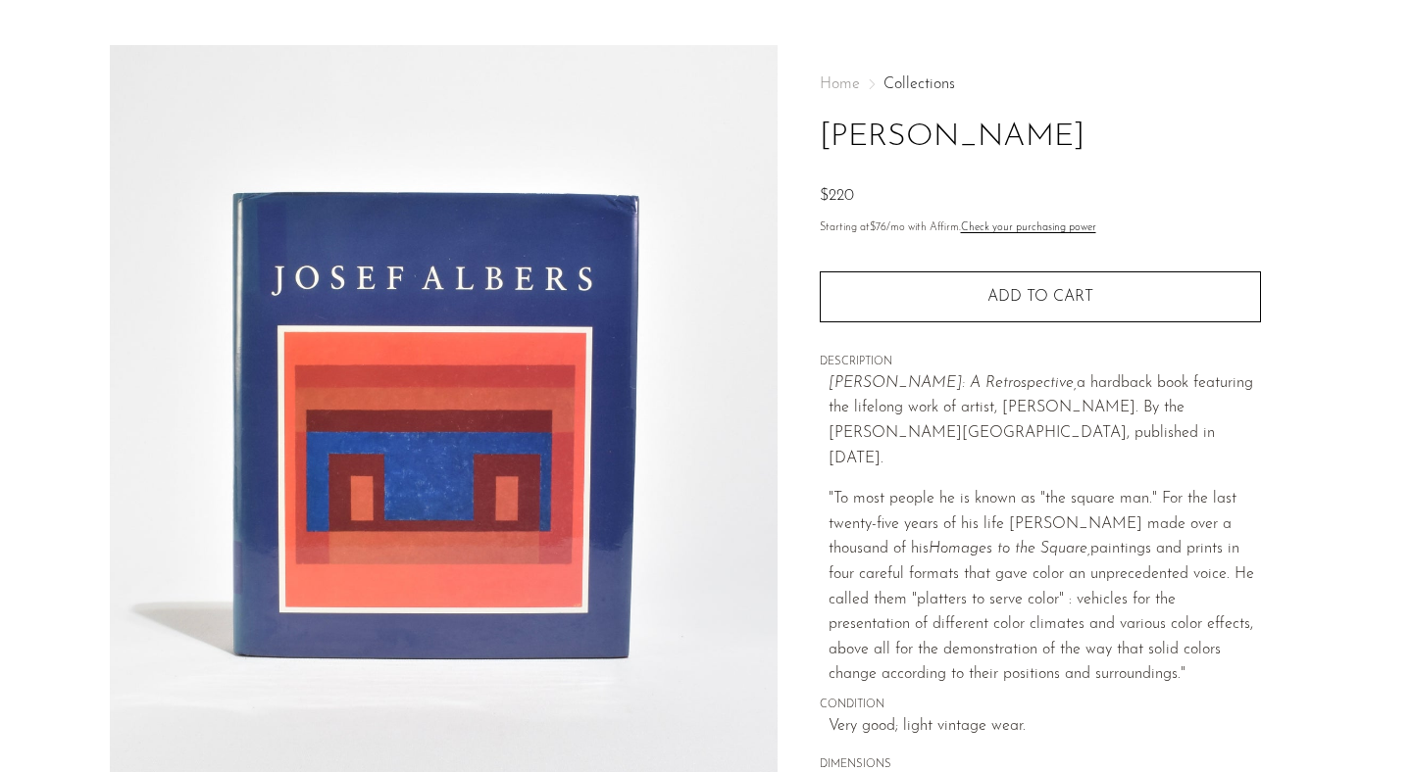
click at [930, 88] on link "Collections" at bounding box center [919, 84] width 72 height 16
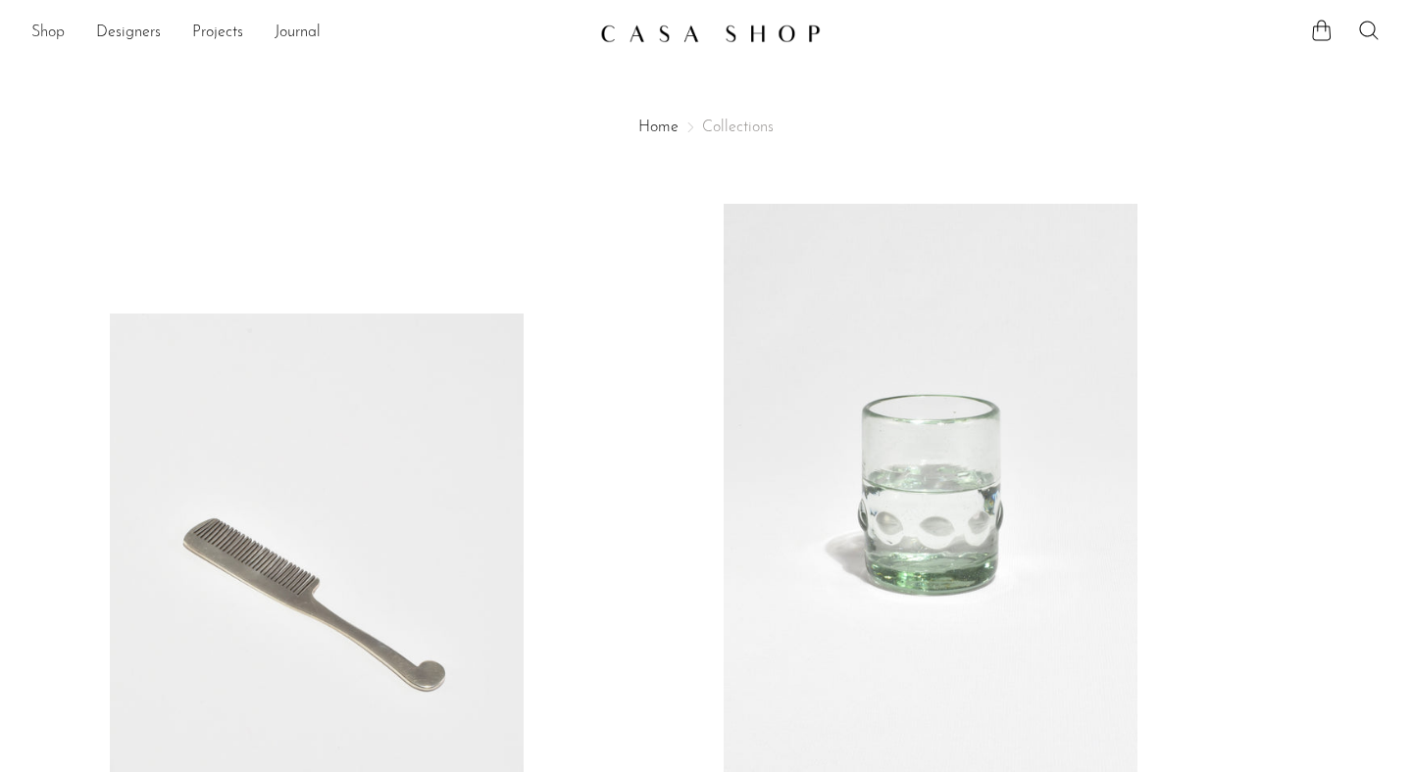
click at [43, 36] on link "Shop" at bounding box center [47, 33] width 33 height 25
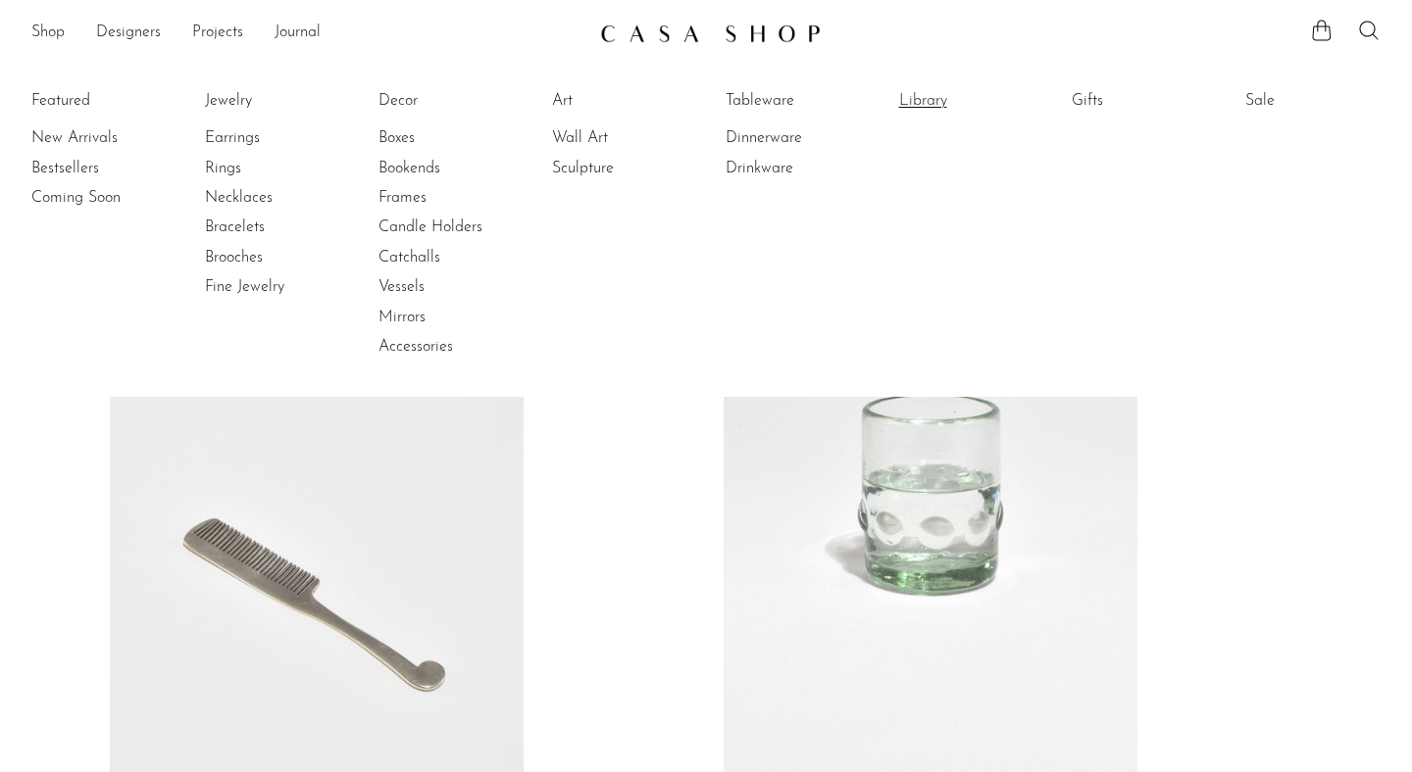
click at [939, 96] on link "Library" at bounding box center [972, 101] width 147 height 22
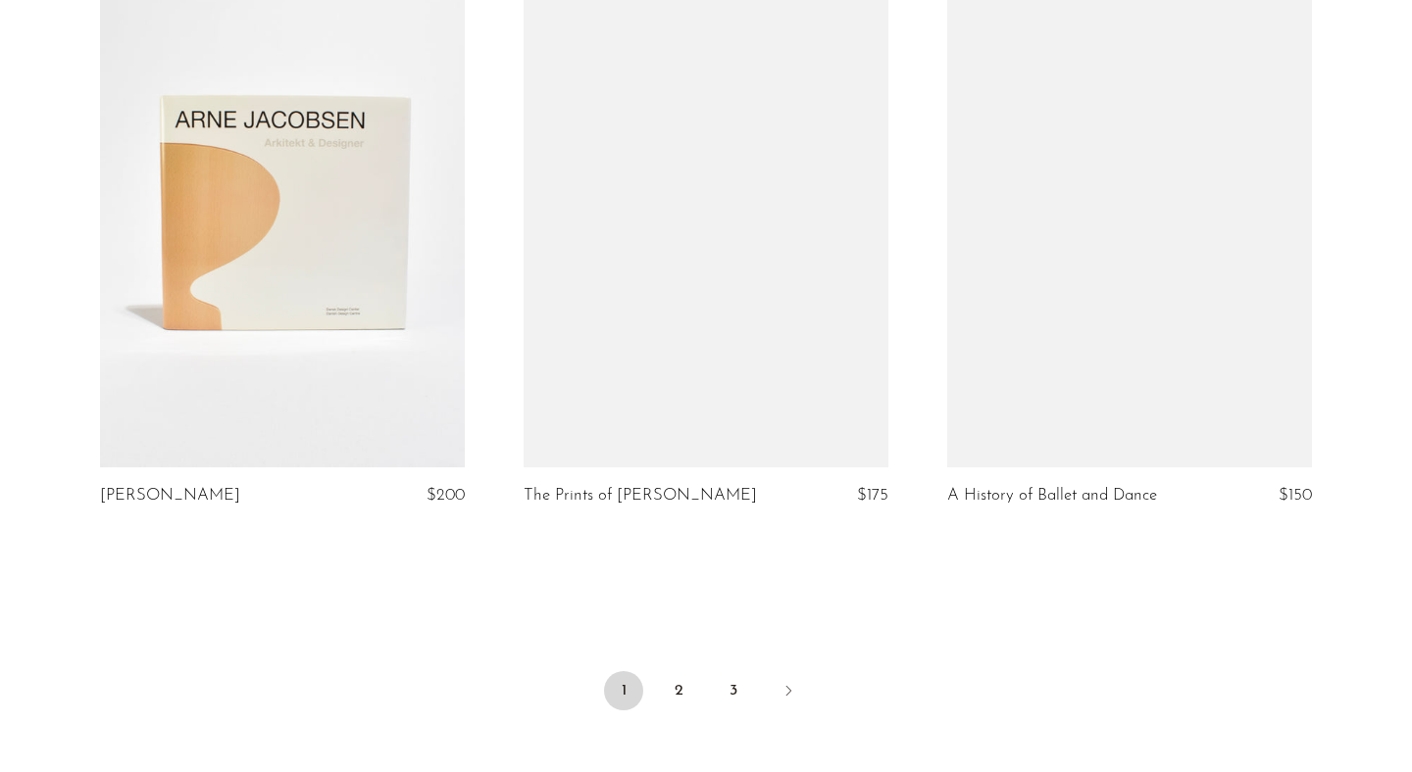
scroll to position [6953, 0]
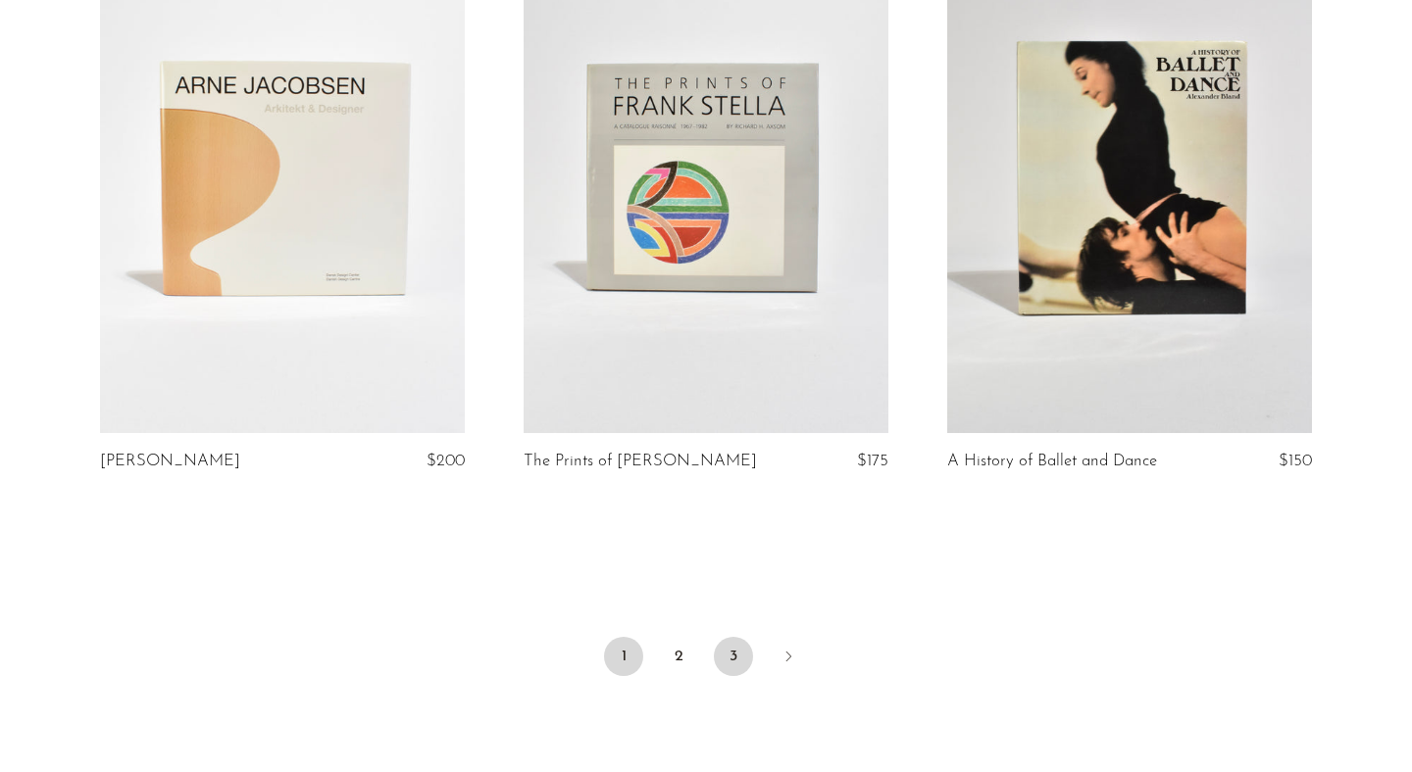
click at [734, 651] on link "3" at bounding box center [733, 656] width 39 height 39
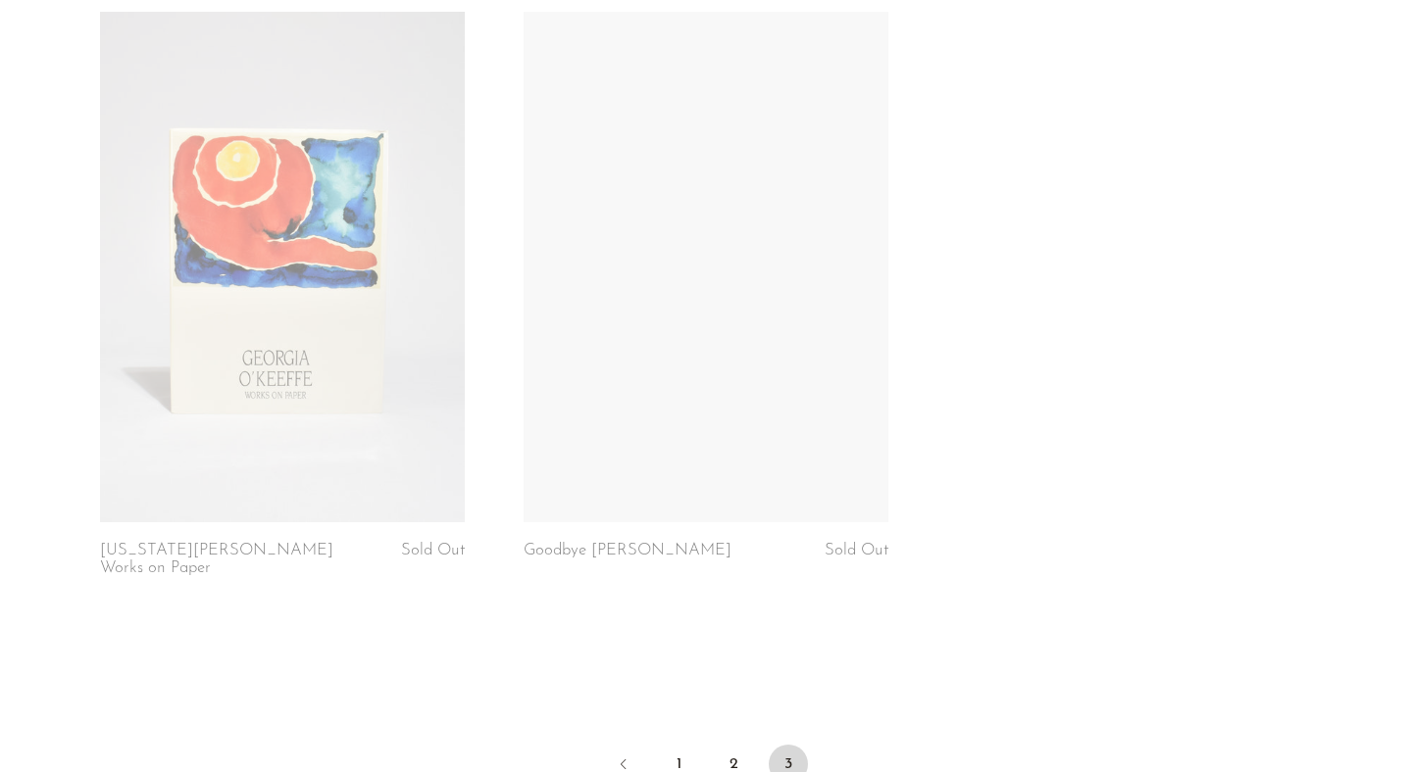
scroll to position [6870, 0]
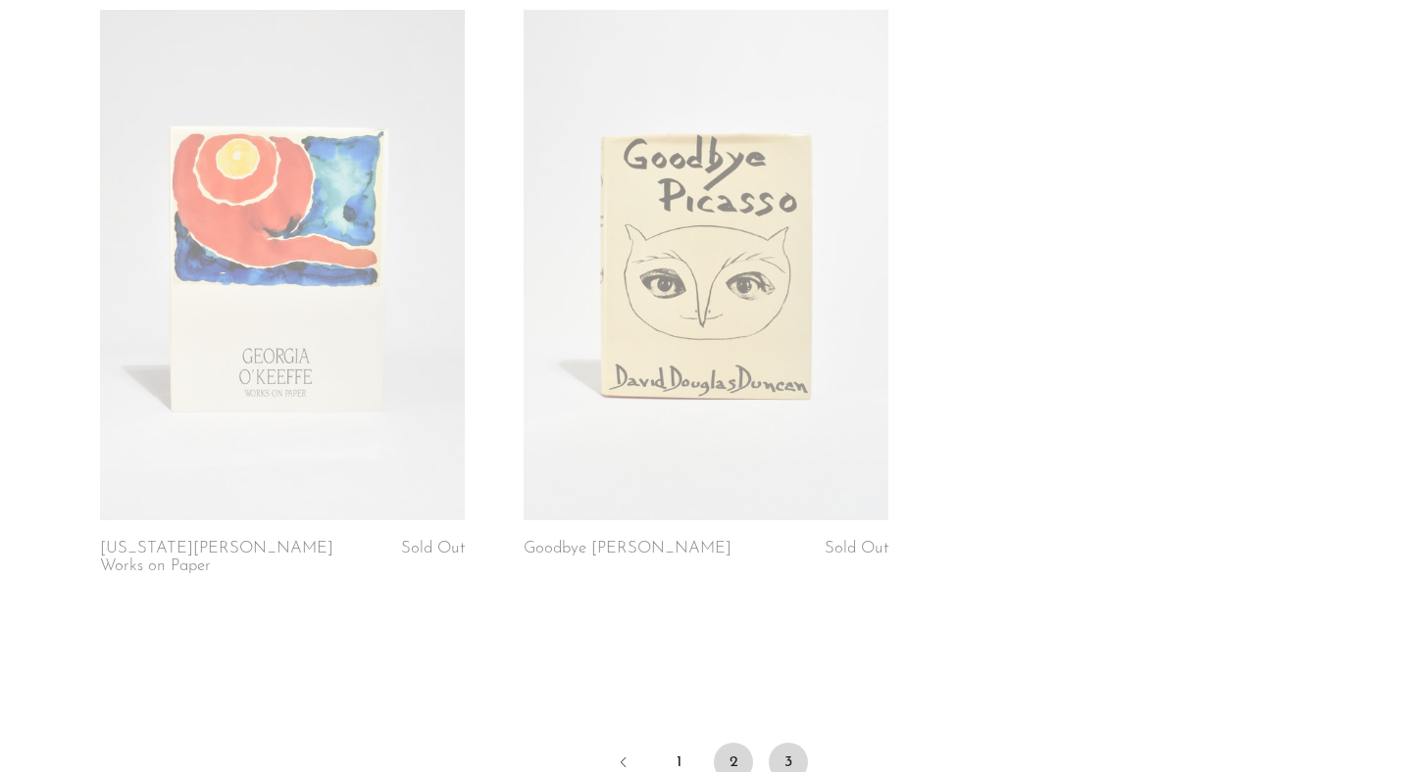
click at [734, 743] on link "2" at bounding box center [733, 762] width 39 height 39
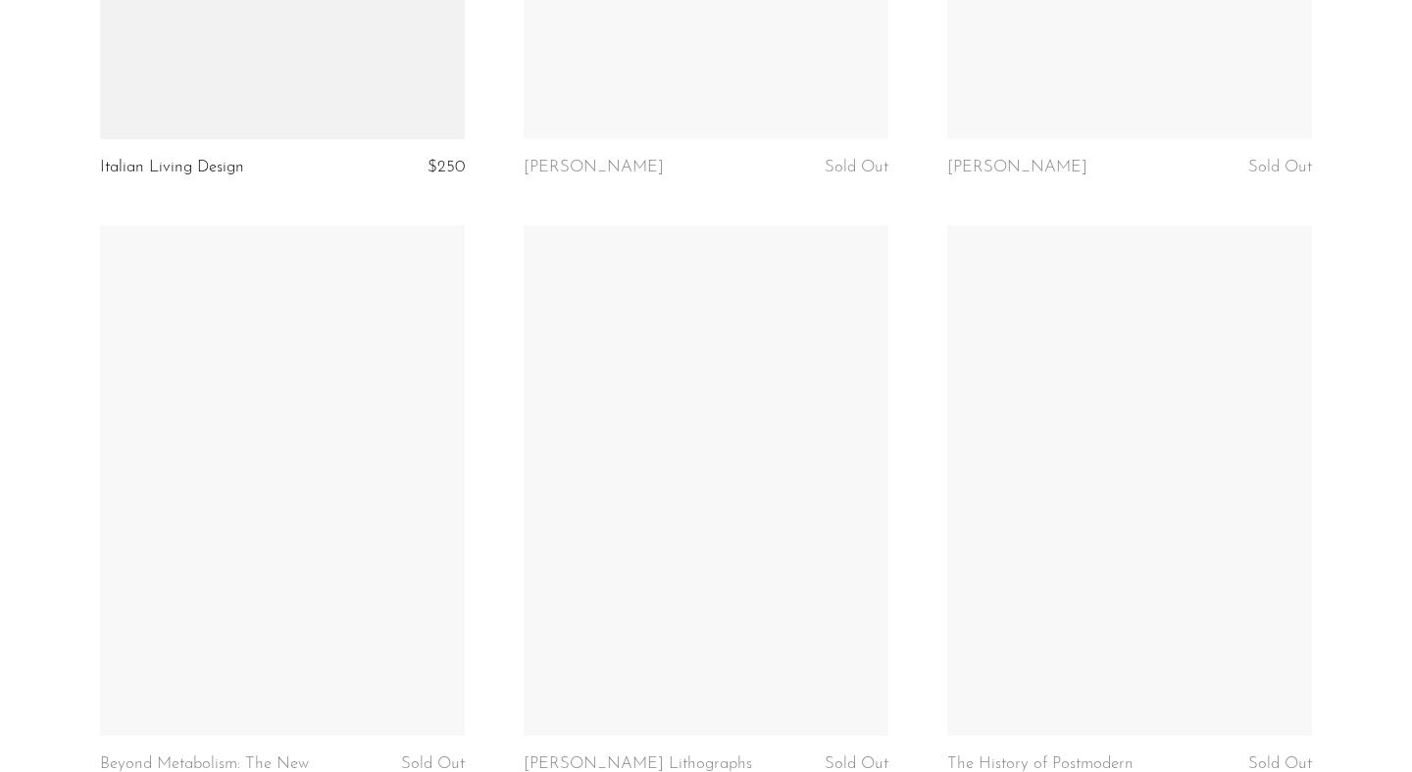
scroll to position [7155, 0]
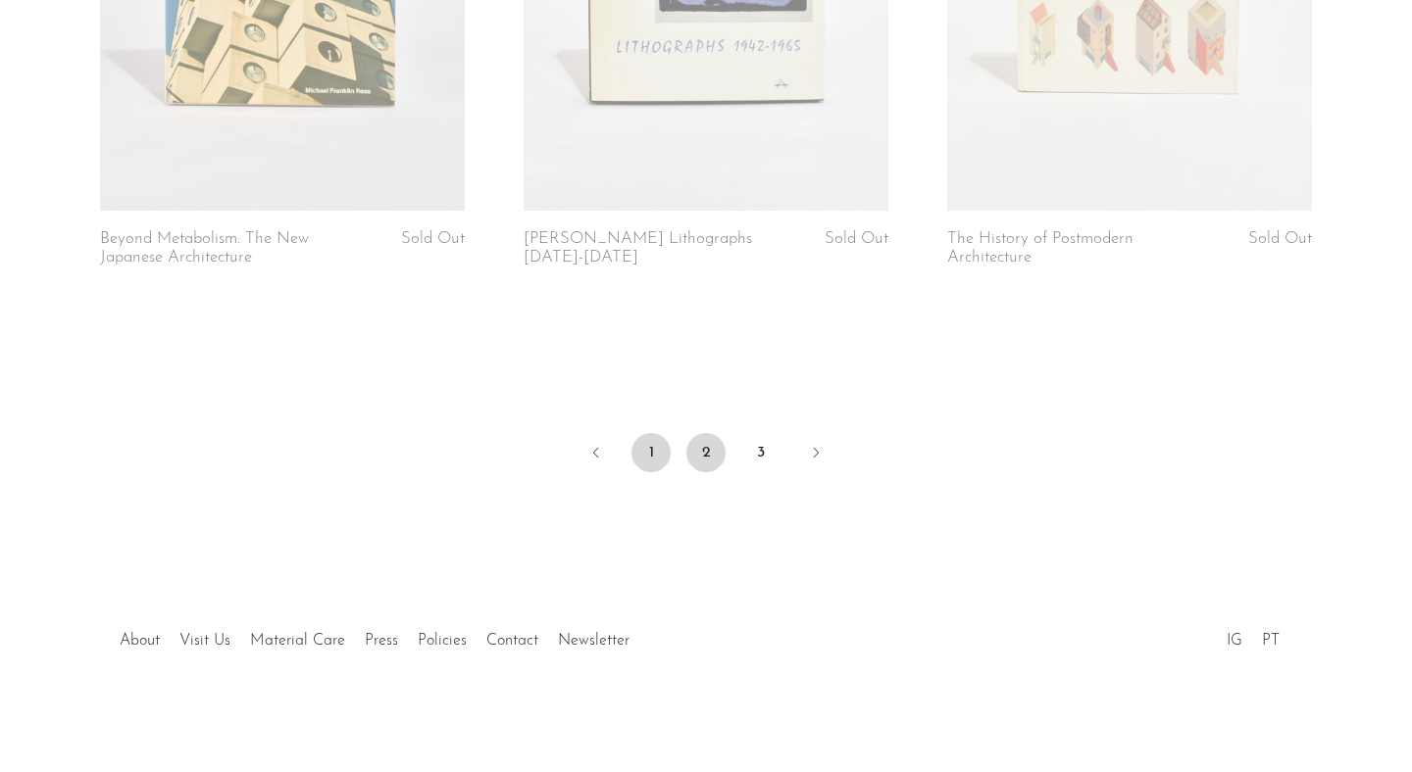
click at [649, 455] on link "1" at bounding box center [650, 452] width 39 height 39
click at [760, 462] on link "3" at bounding box center [760, 452] width 39 height 39
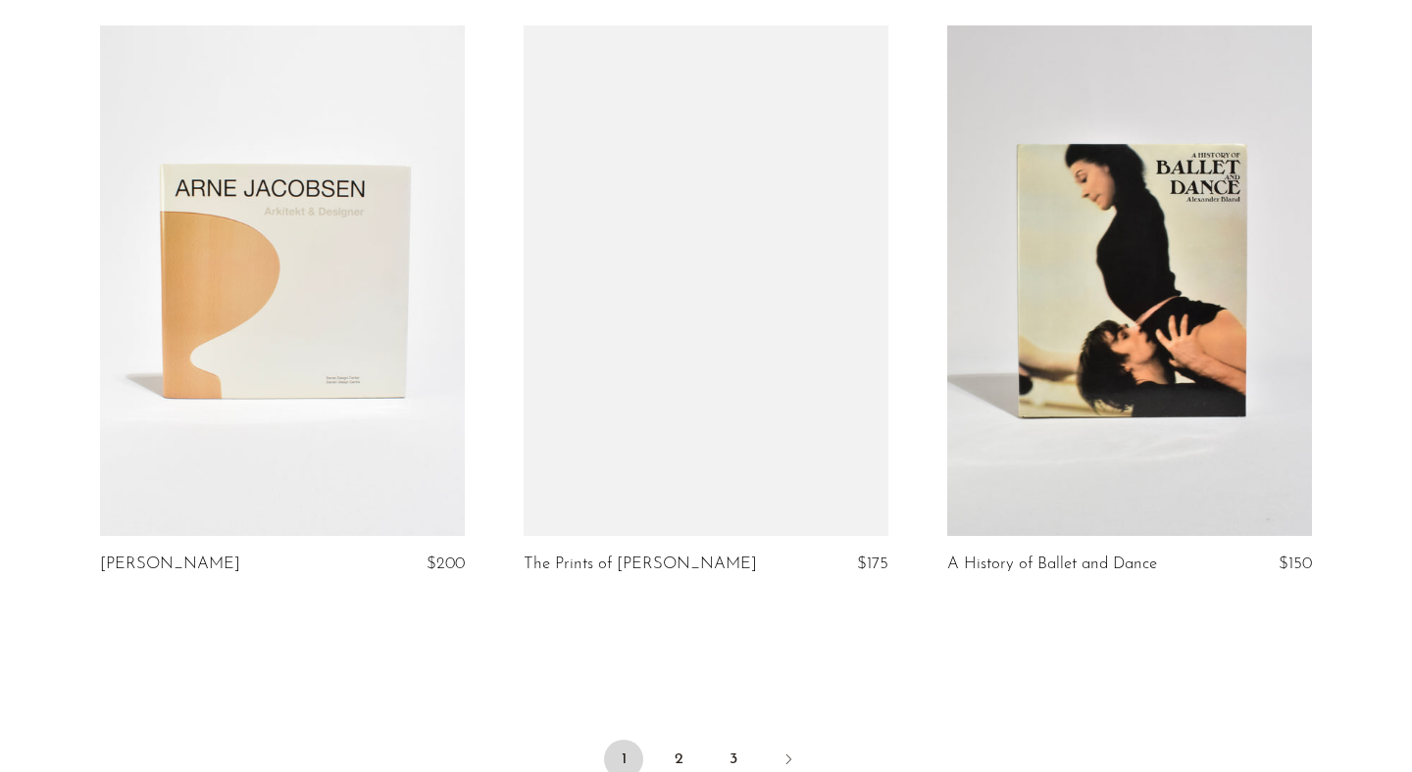
scroll to position [6910, 0]
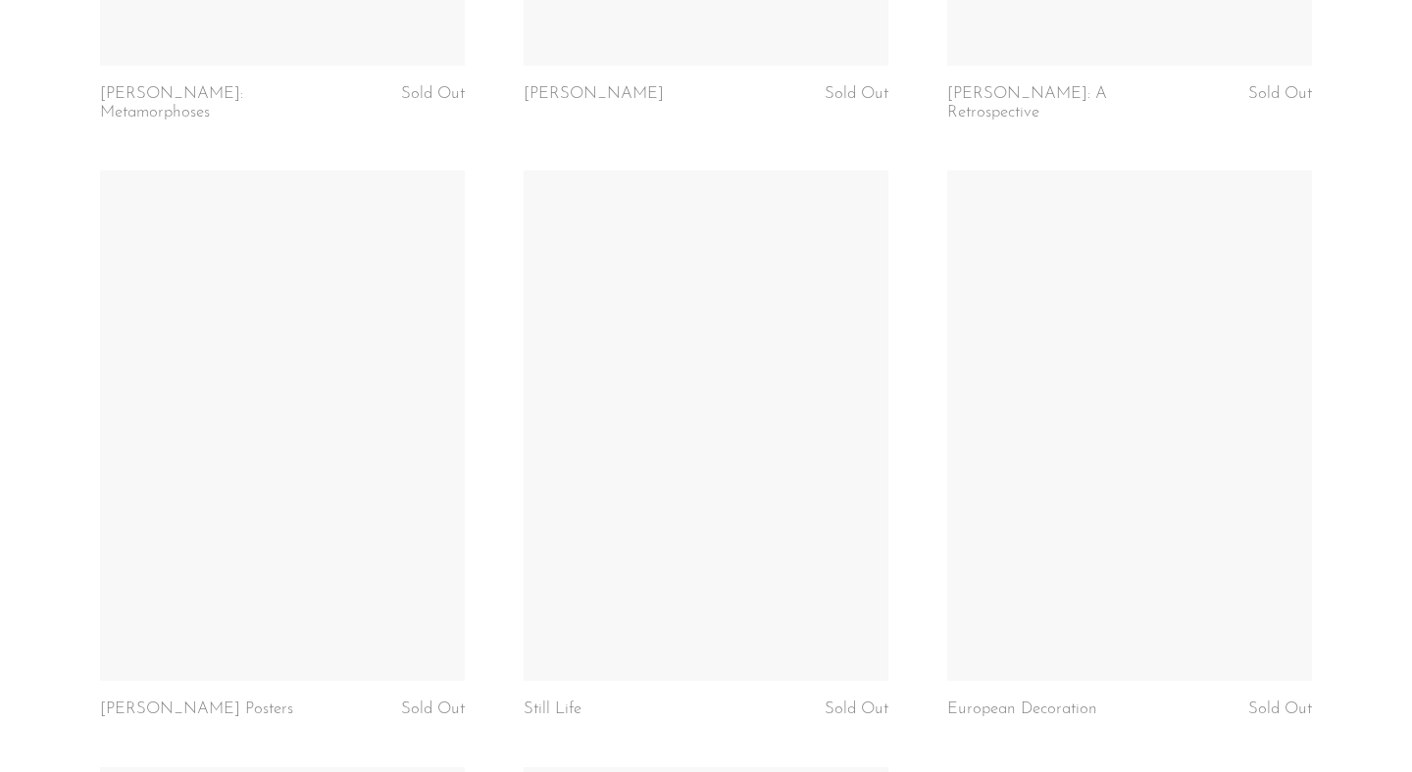
scroll to position [6299, 0]
